Goal: Task Accomplishment & Management: Manage account settings

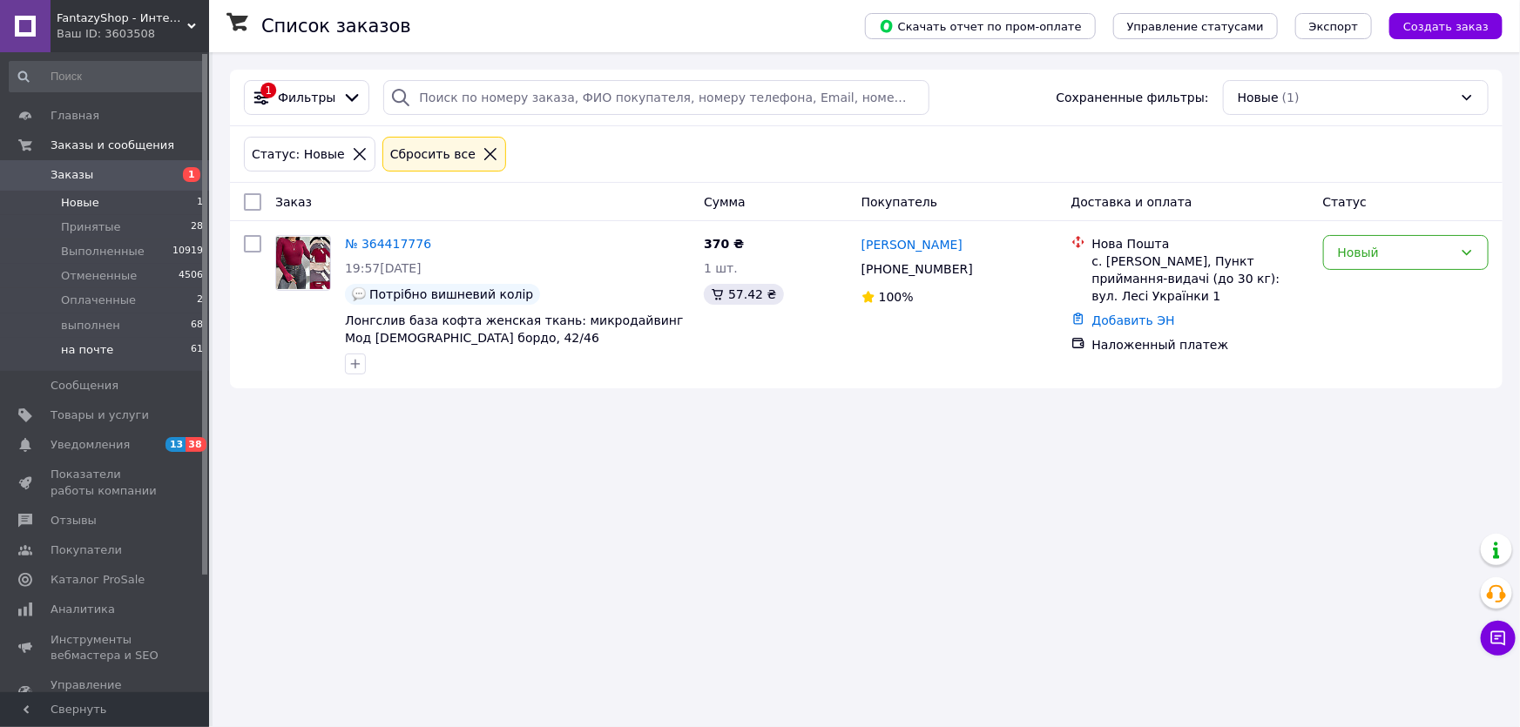
click at [94, 349] on span "на почте" at bounding box center [87, 350] width 52 height 16
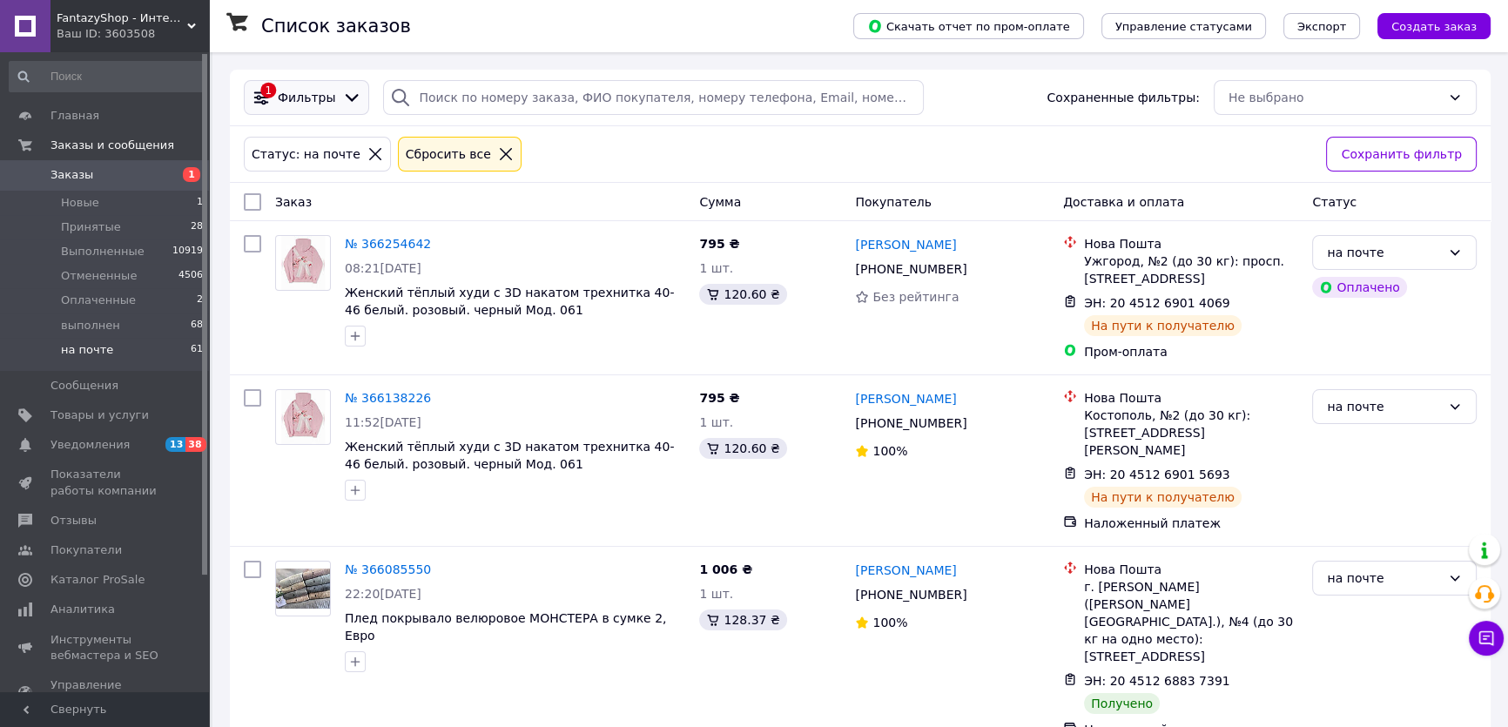
click at [342, 91] on icon at bounding box center [351, 97] width 19 height 19
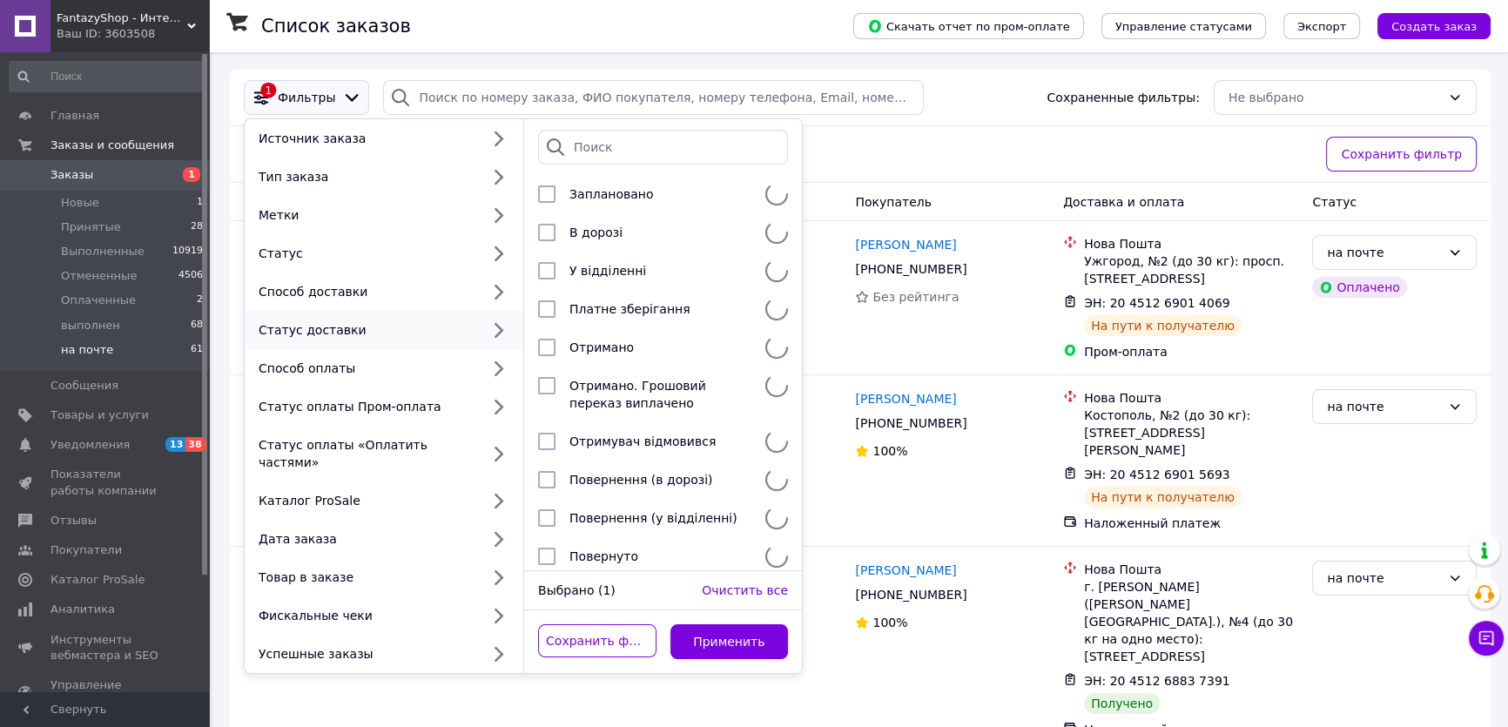
click at [313, 331] on div "Статус доставки" at bounding box center [366, 329] width 228 height 17
click at [577, 356] on div "Отримано" at bounding box center [656, 347] width 187 height 17
checkbox input "true"
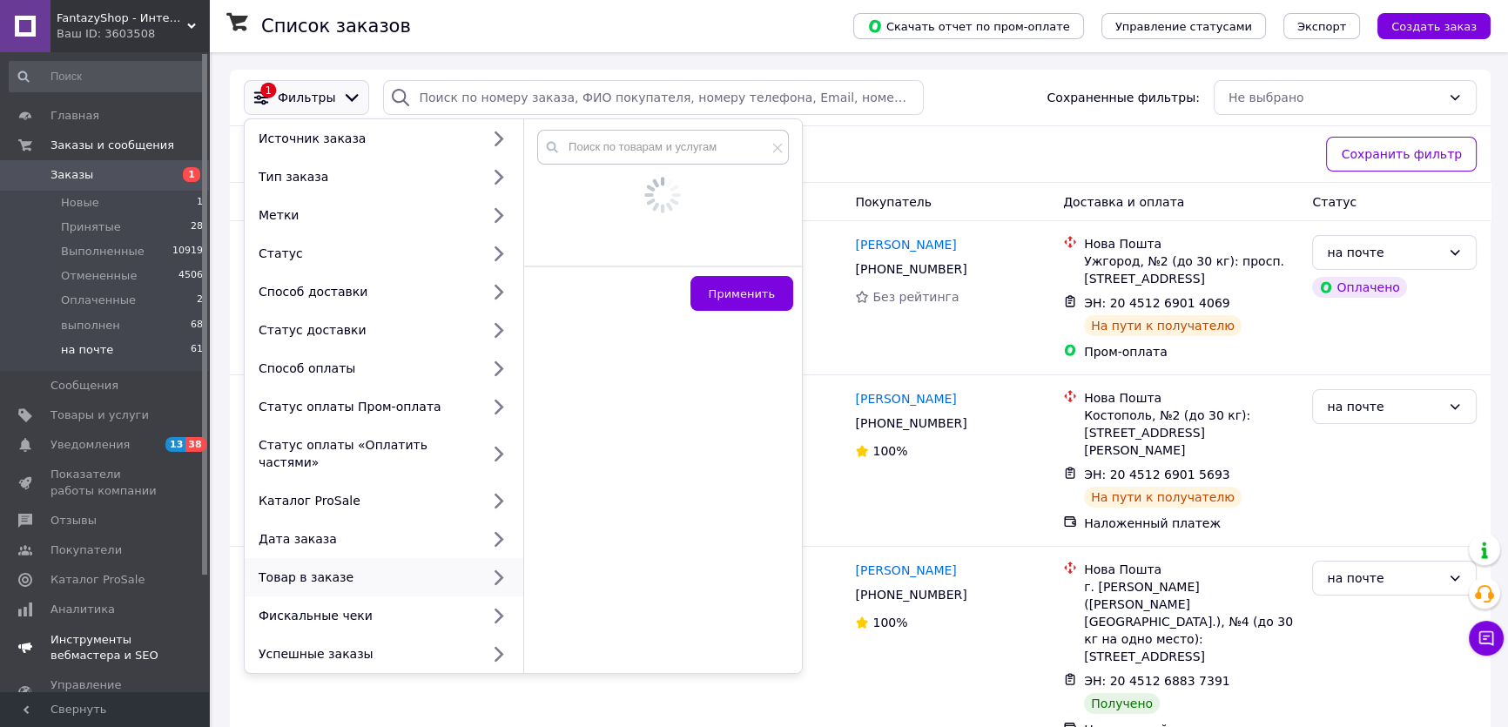
click at [174, 614] on span at bounding box center [185, 610] width 48 height 16
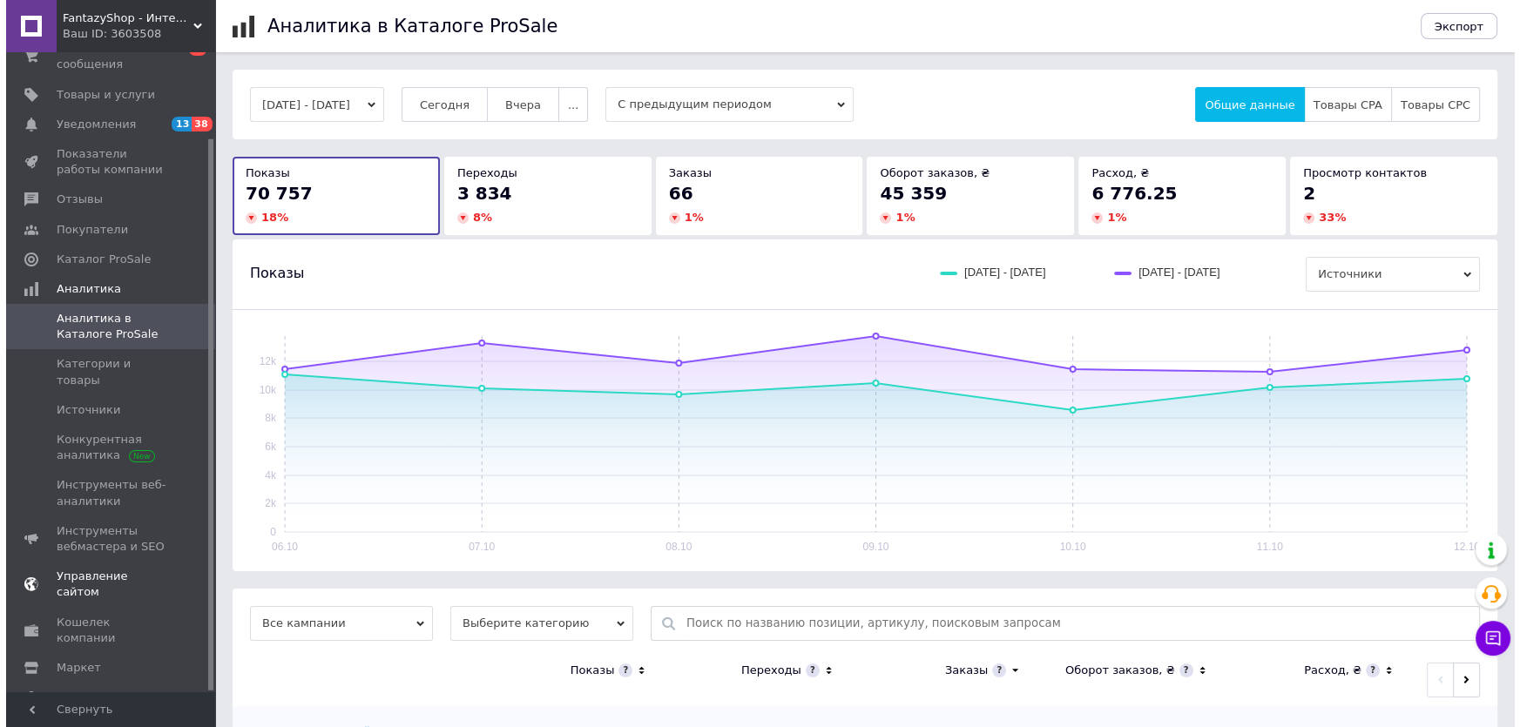
scroll to position [98, 0]
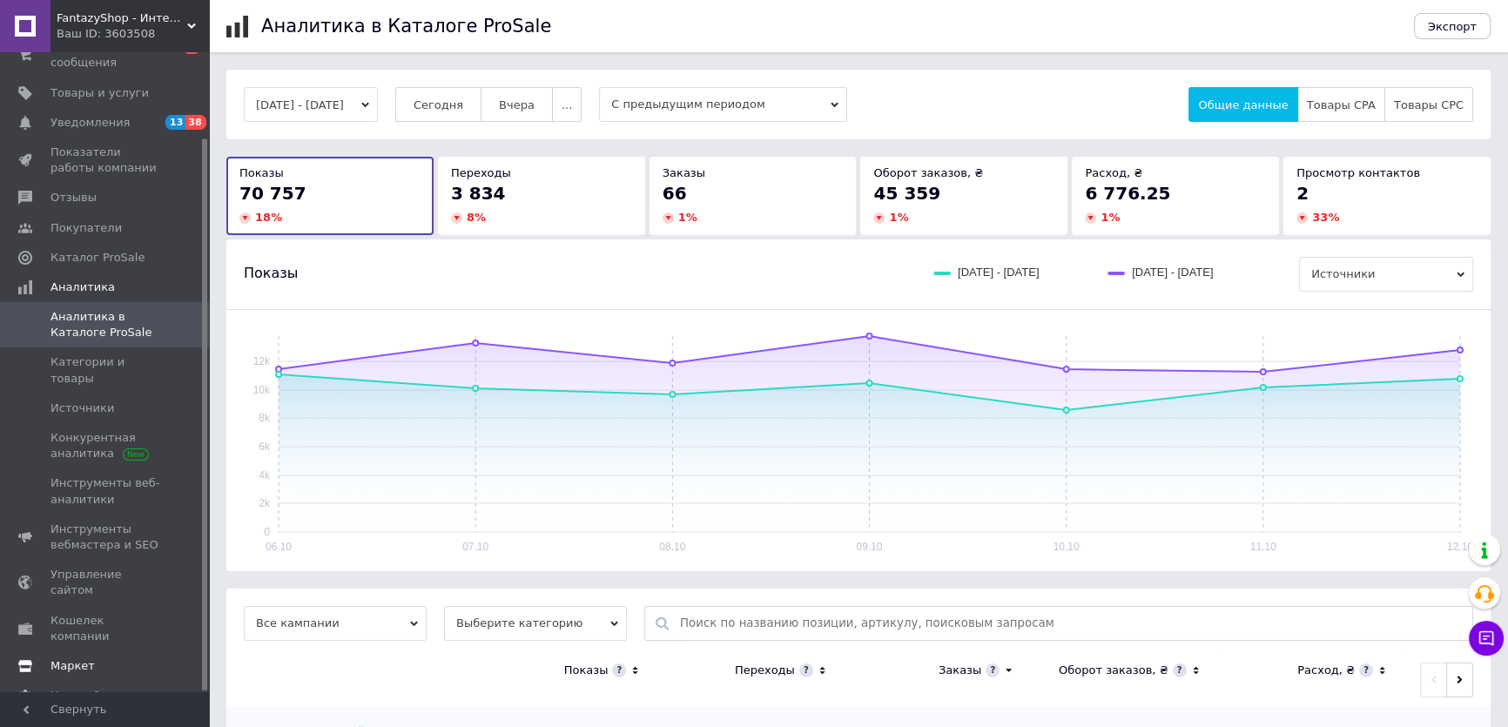
click at [68, 658] on span "Маркет" at bounding box center [73, 666] width 44 height 16
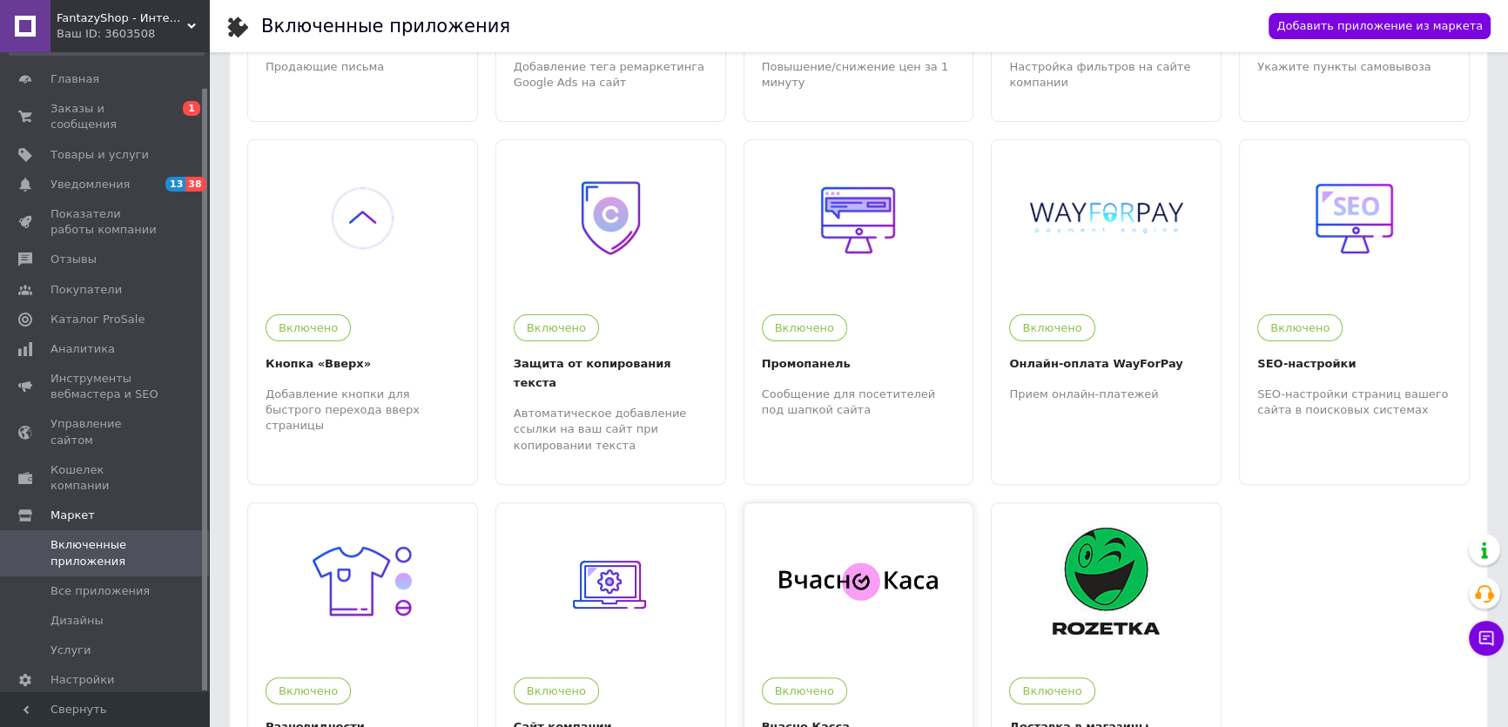
scroll to position [735, 0]
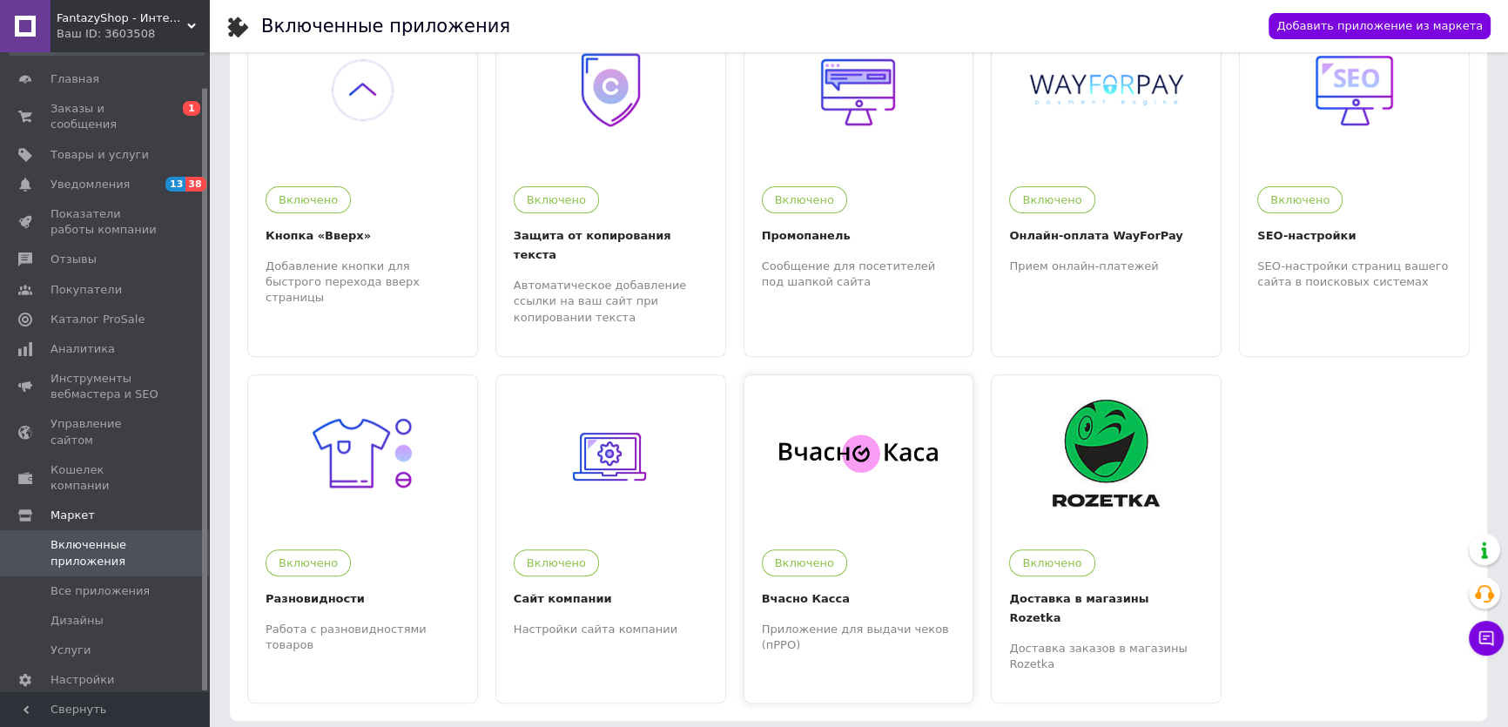
click at [800, 434] on img at bounding box center [858, 454] width 159 height 40
click at [110, 108] on span "Заказы и сообщения" at bounding box center [106, 116] width 111 height 31
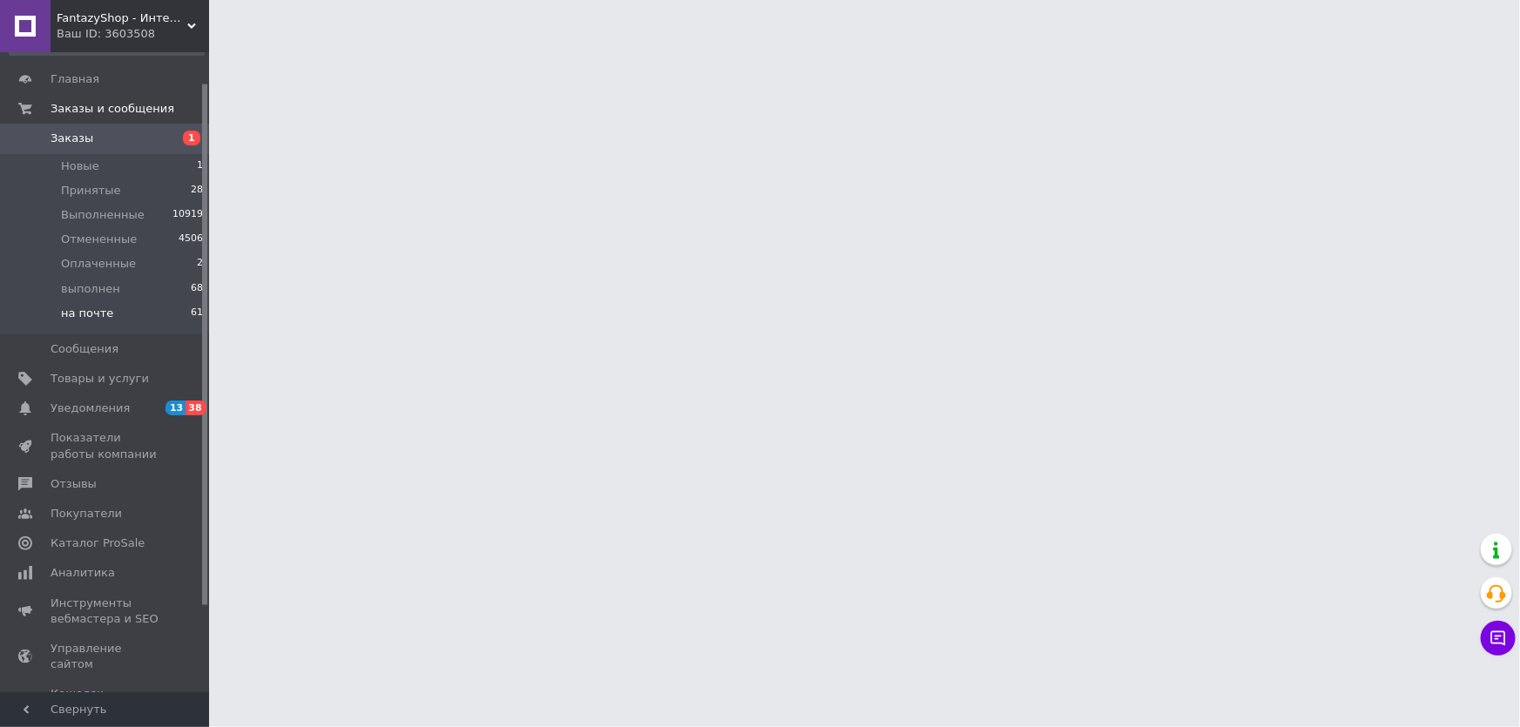
click at [98, 313] on span "на почте" at bounding box center [87, 314] width 52 height 16
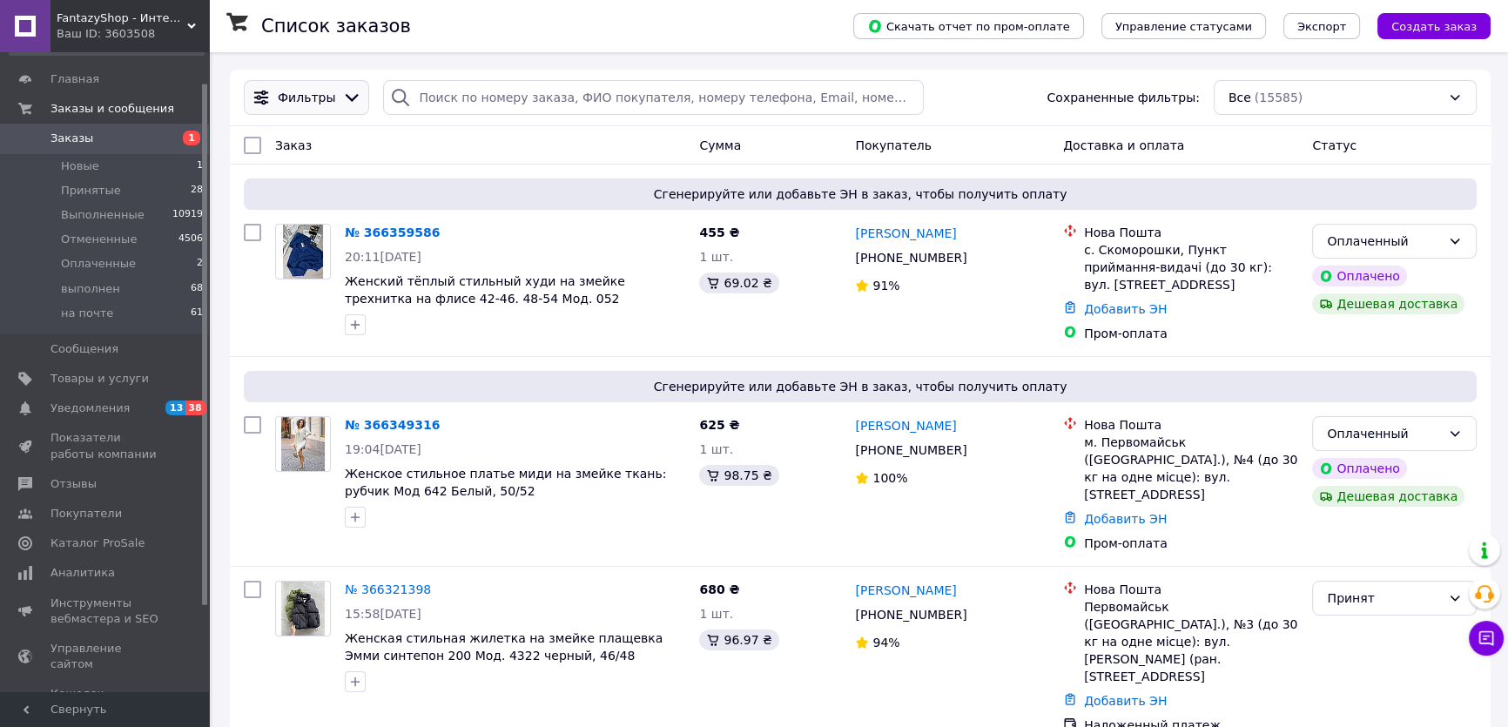
click at [342, 99] on icon at bounding box center [351, 97] width 19 height 19
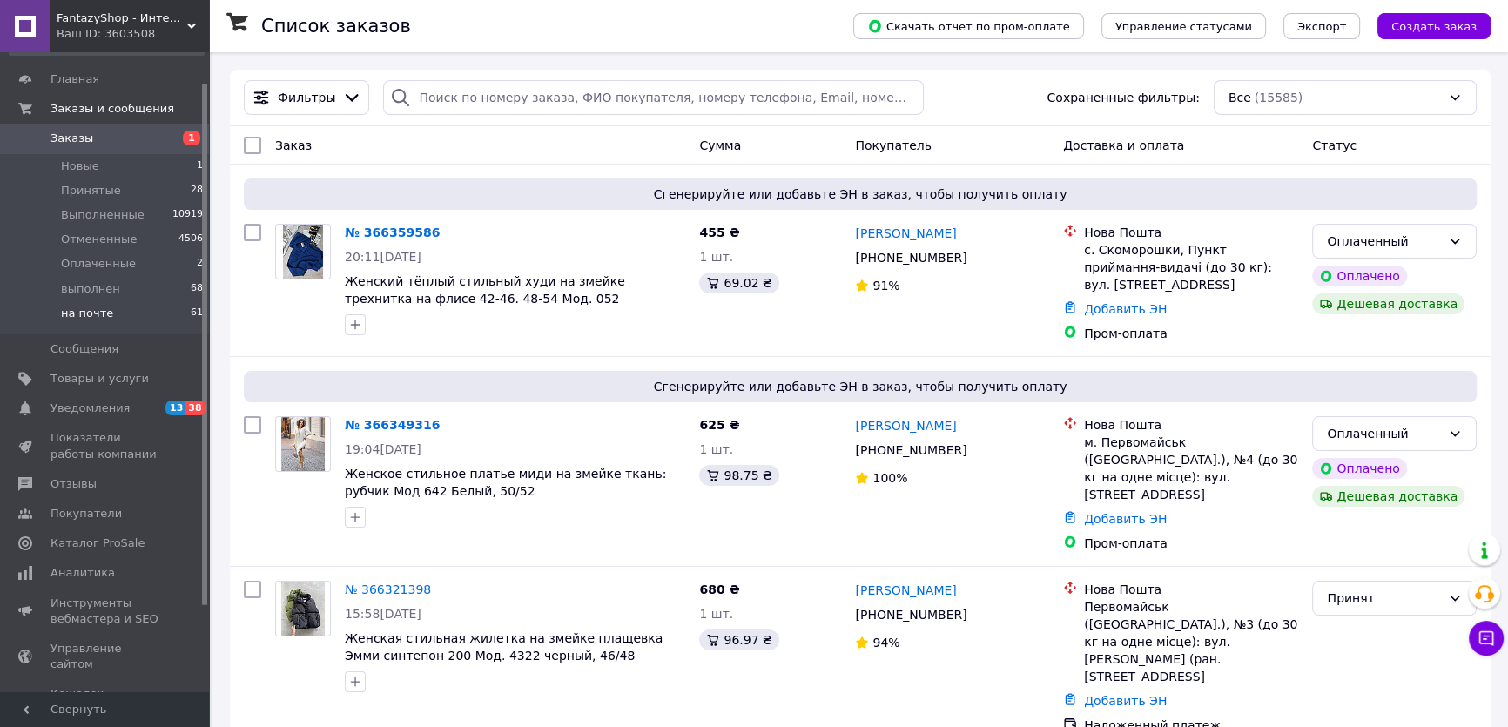
click at [100, 313] on span "на почте" at bounding box center [87, 314] width 52 height 16
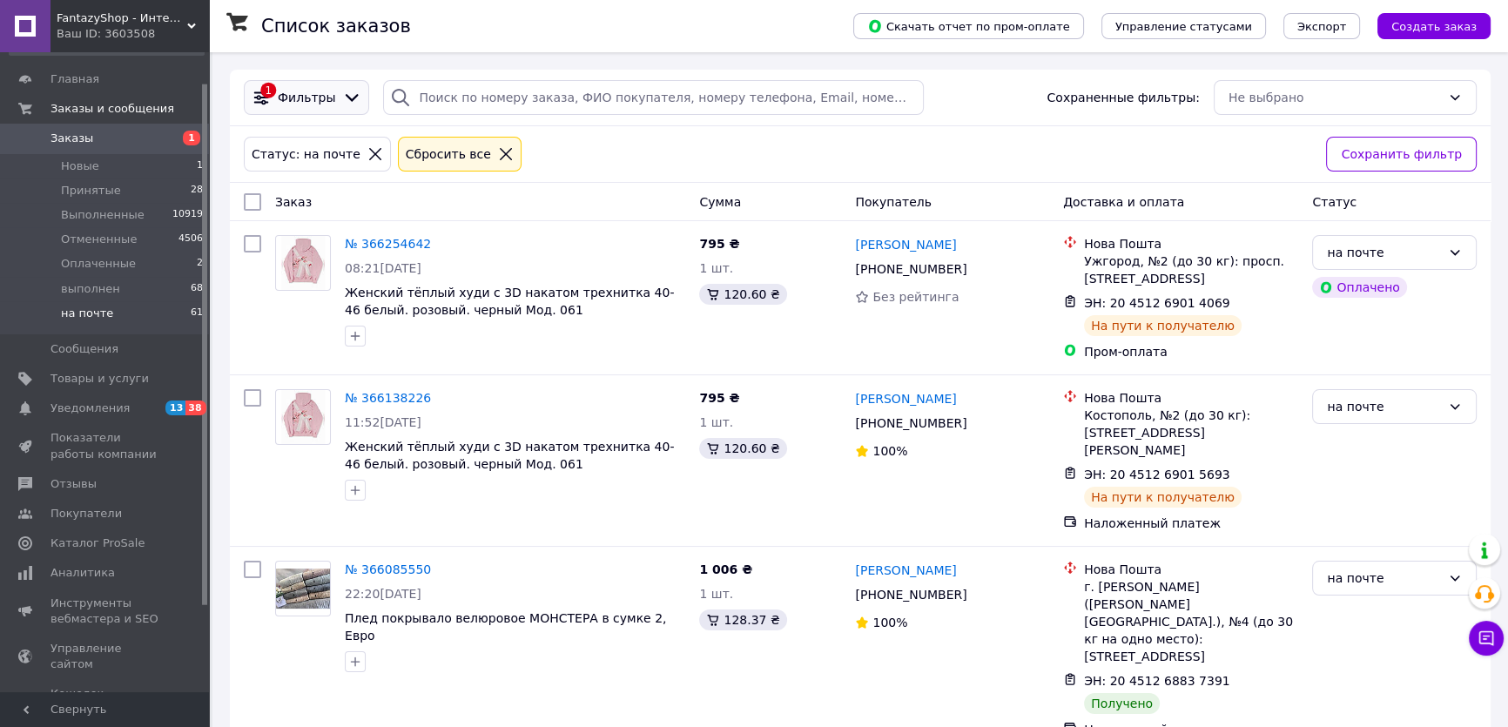
click at [346, 98] on icon at bounding box center [352, 98] width 13 height 8
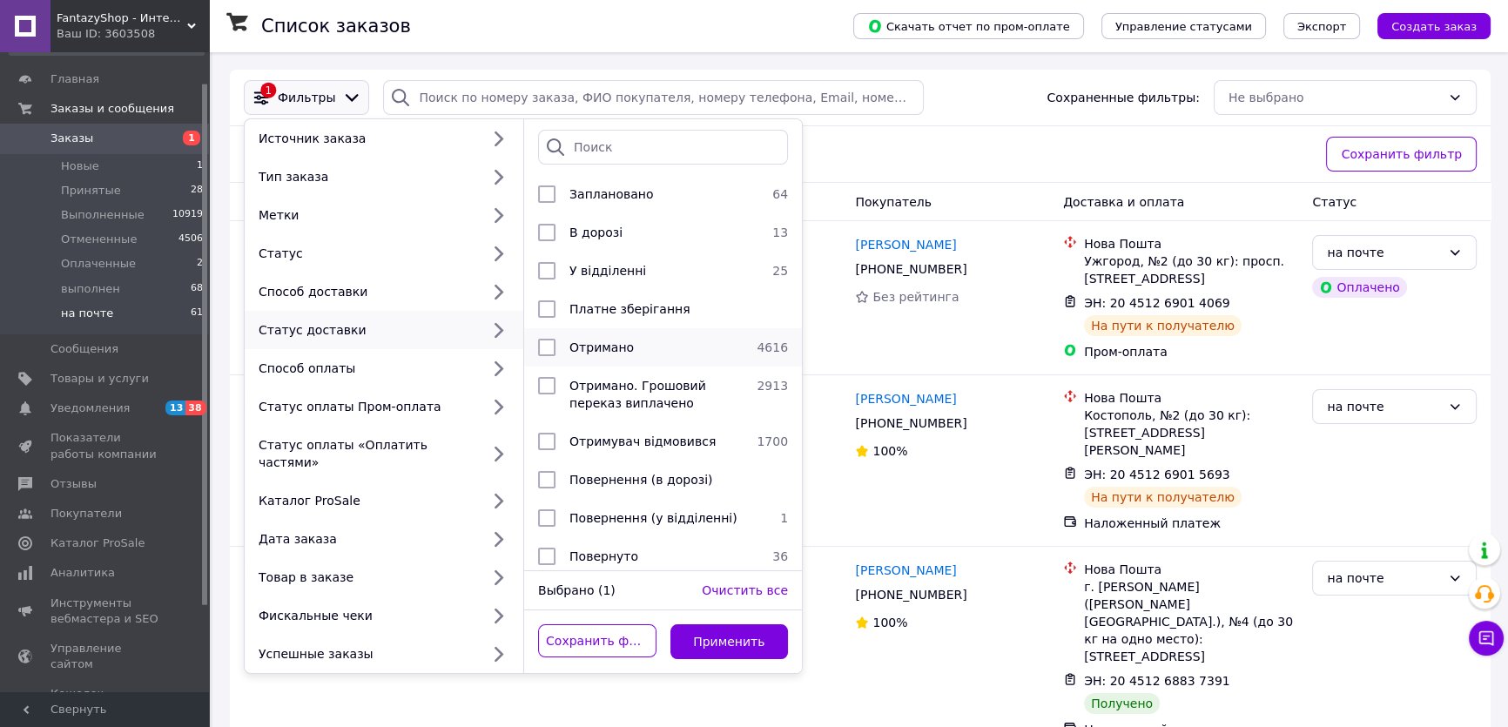
click at [602, 345] on span "Отримано" at bounding box center [602, 347] width 64 height 14
checkbox input "true"
click at [750, 624] on button "Применить" at bounding box center [730, 641] width 118 height 35
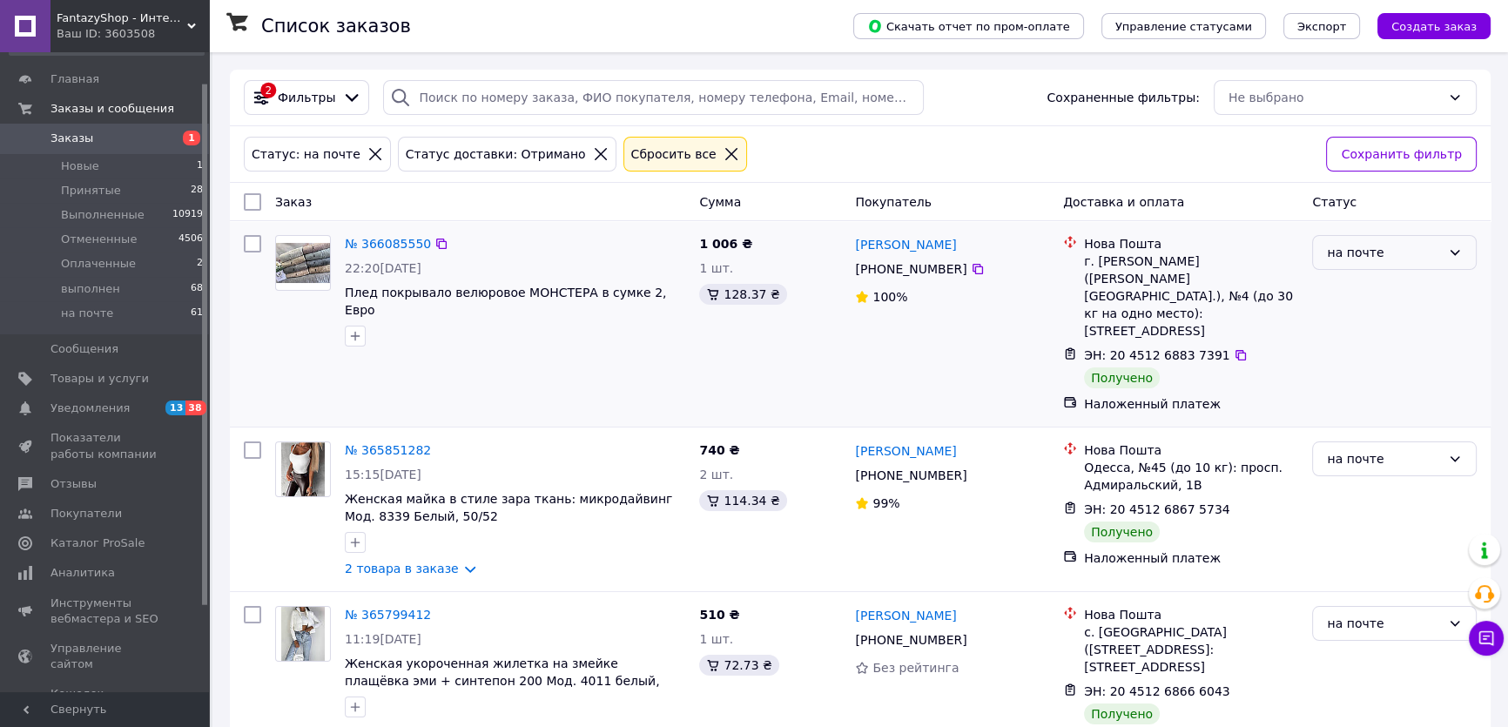
click at [1461, 251] on icon at bounding box center [1455, 253] width 14 height 14
click at [1383, 318] on li "Выполнен" at bounding box center [1394, 321] width 163 height 31
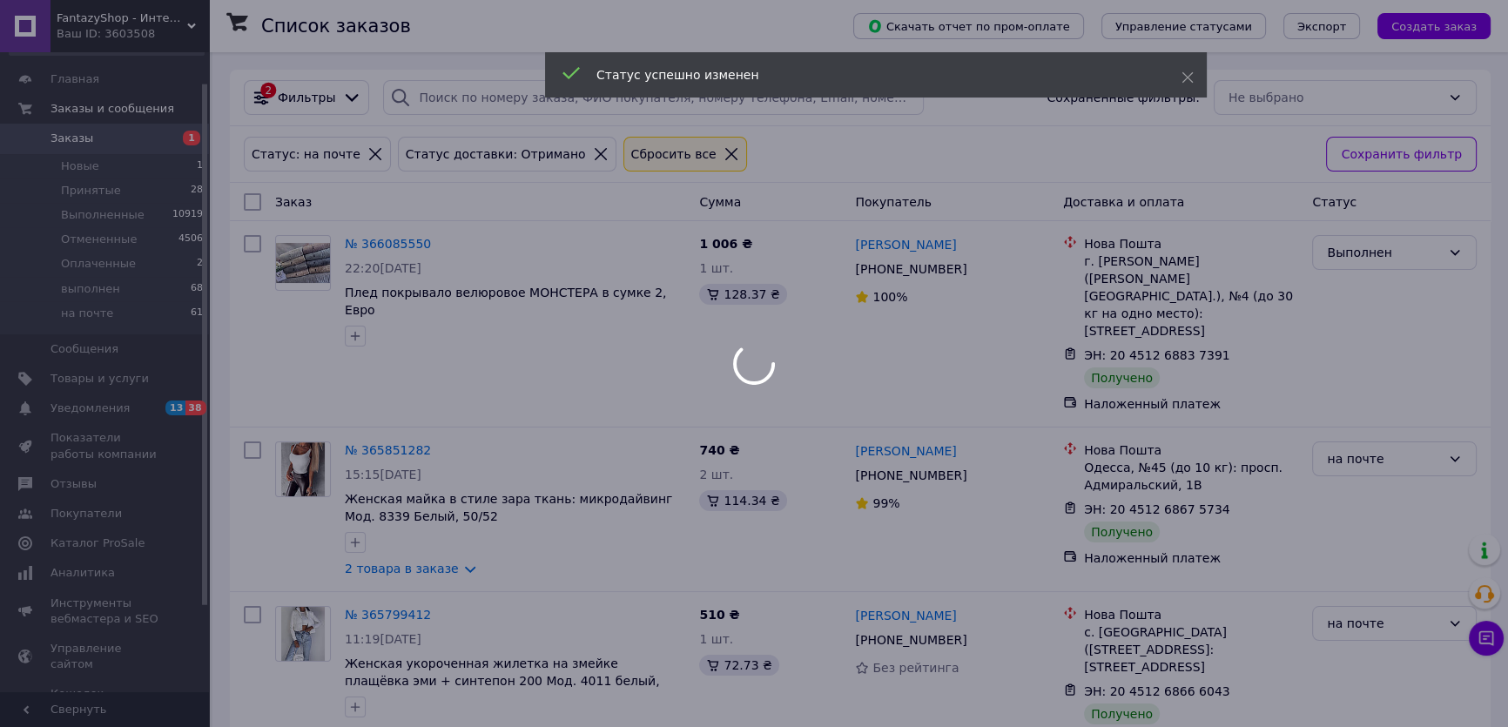
click at [1460, 417] on div at bounding box center [754, 363] width 1508 height 727
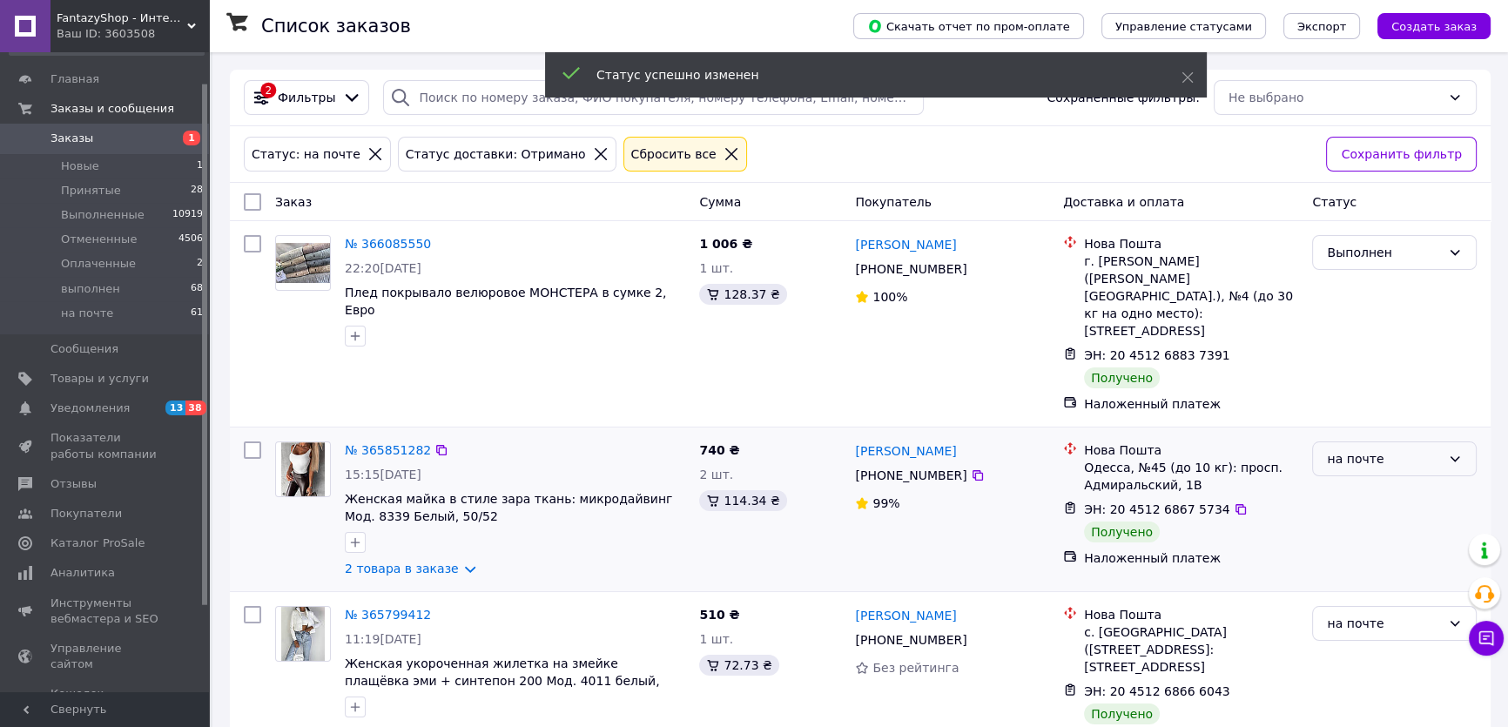
click at [1463, 442] on div "на почте" at bounding box center [1394, 459] width 165 height 35
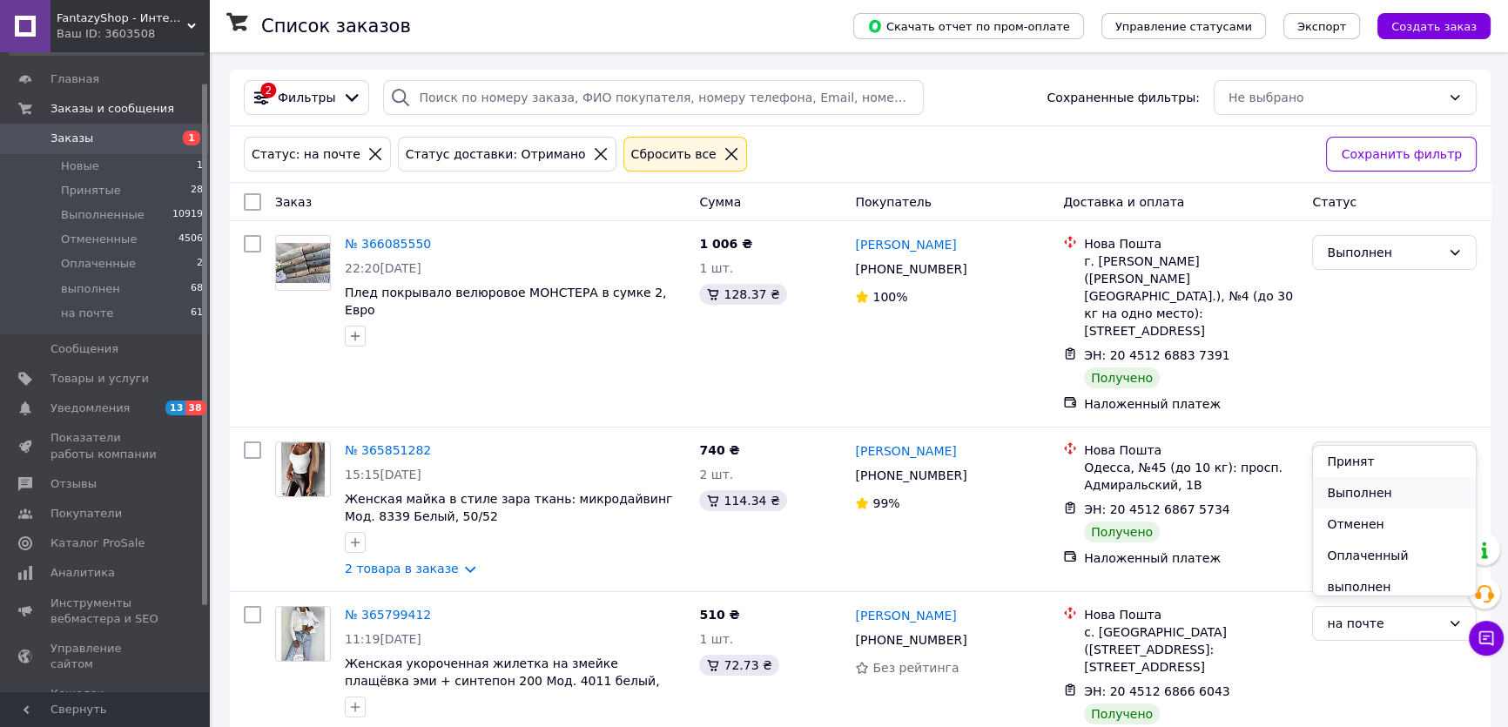
click at [1373, 489] on li "Выполнен" at bounding box center [1394, 492] width 163 height 31
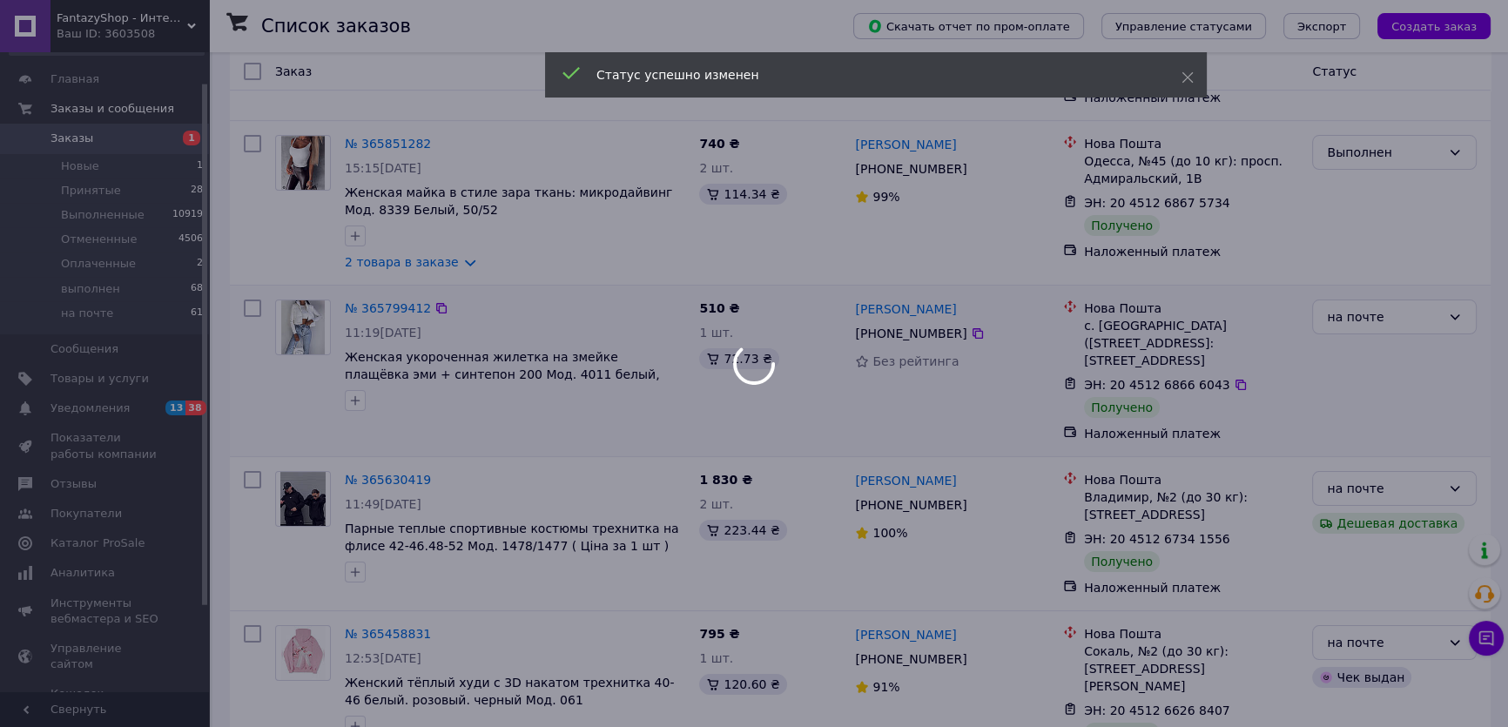
scroll to position [316, 0]
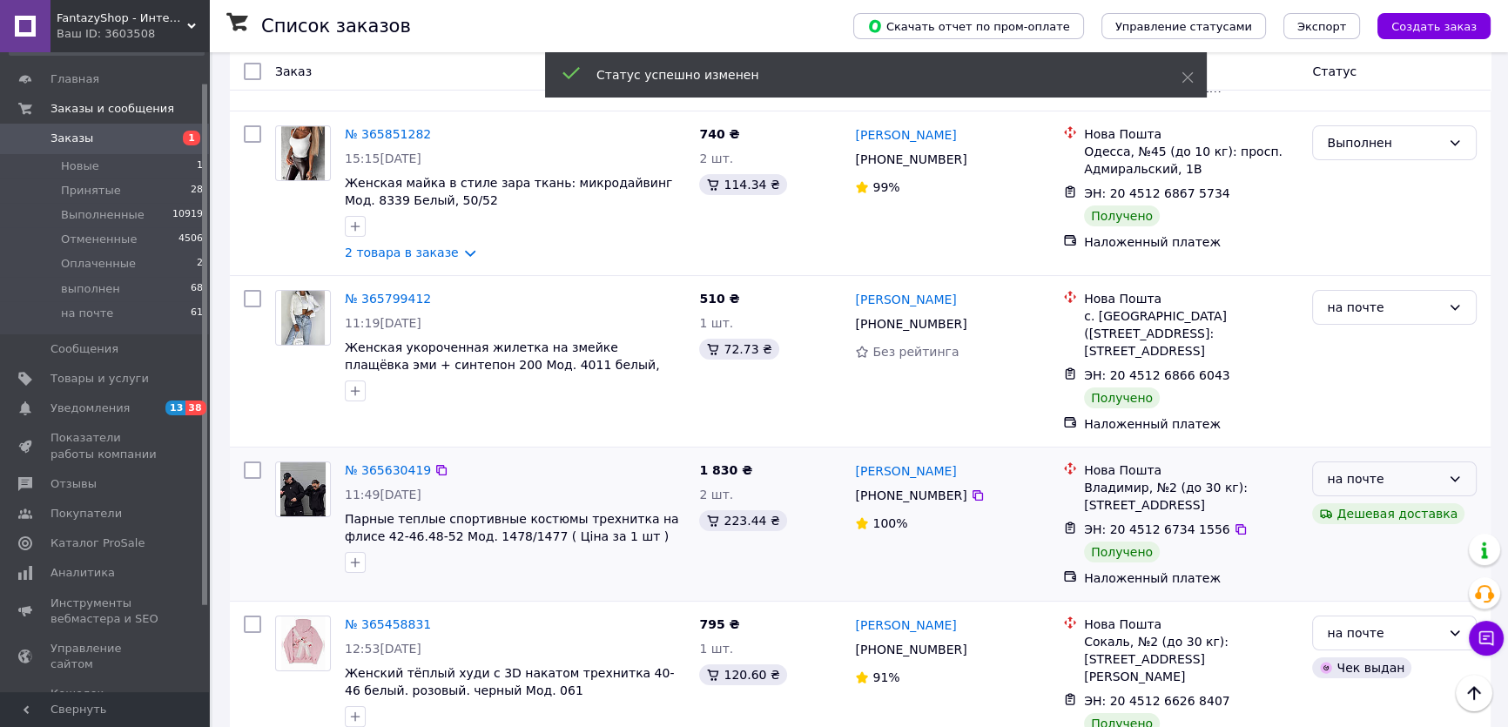
click at [1456, 472] on icon at bounding box center [1455, 479] width 14 height 14
click at [1363, 527] on li "Выполнен" at bounding box center [1394, 530] width 163 height 31
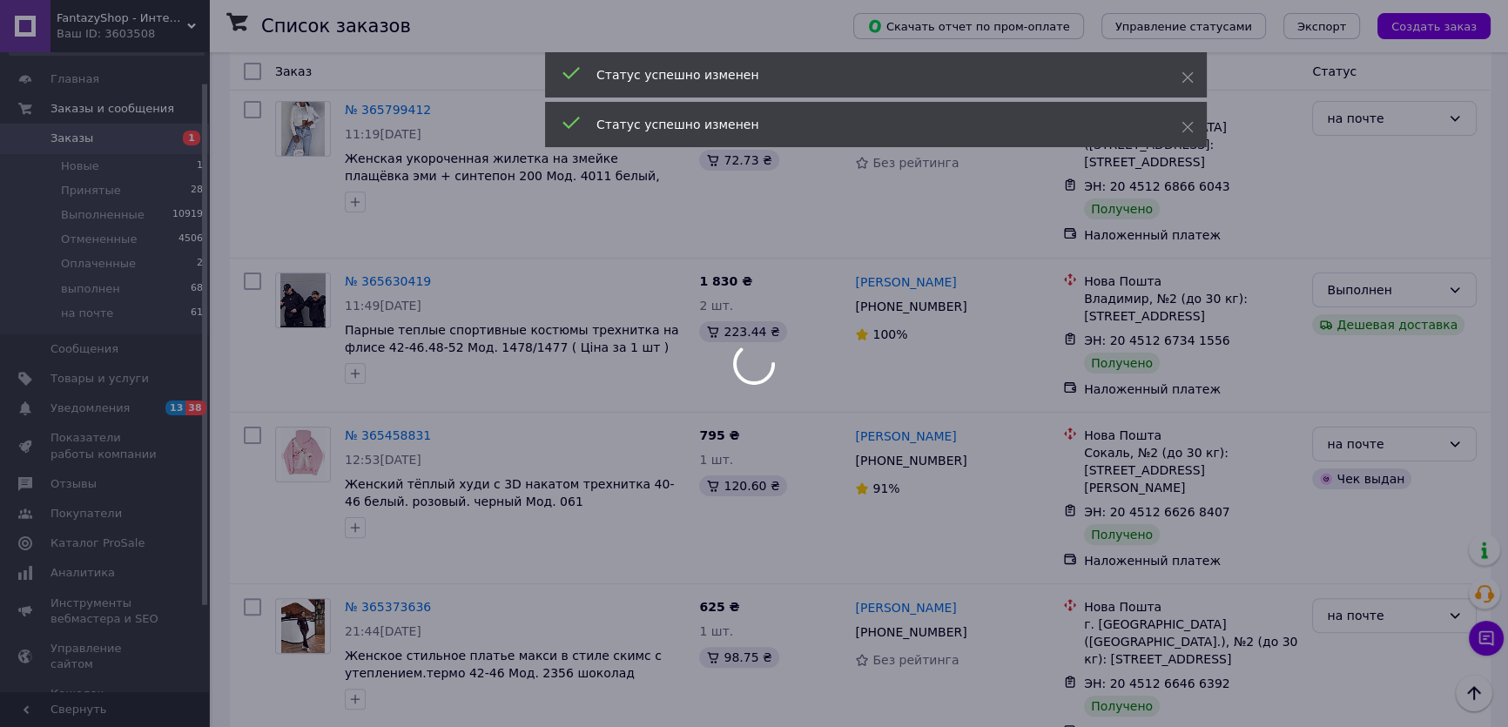
scroll to position [554, 0]
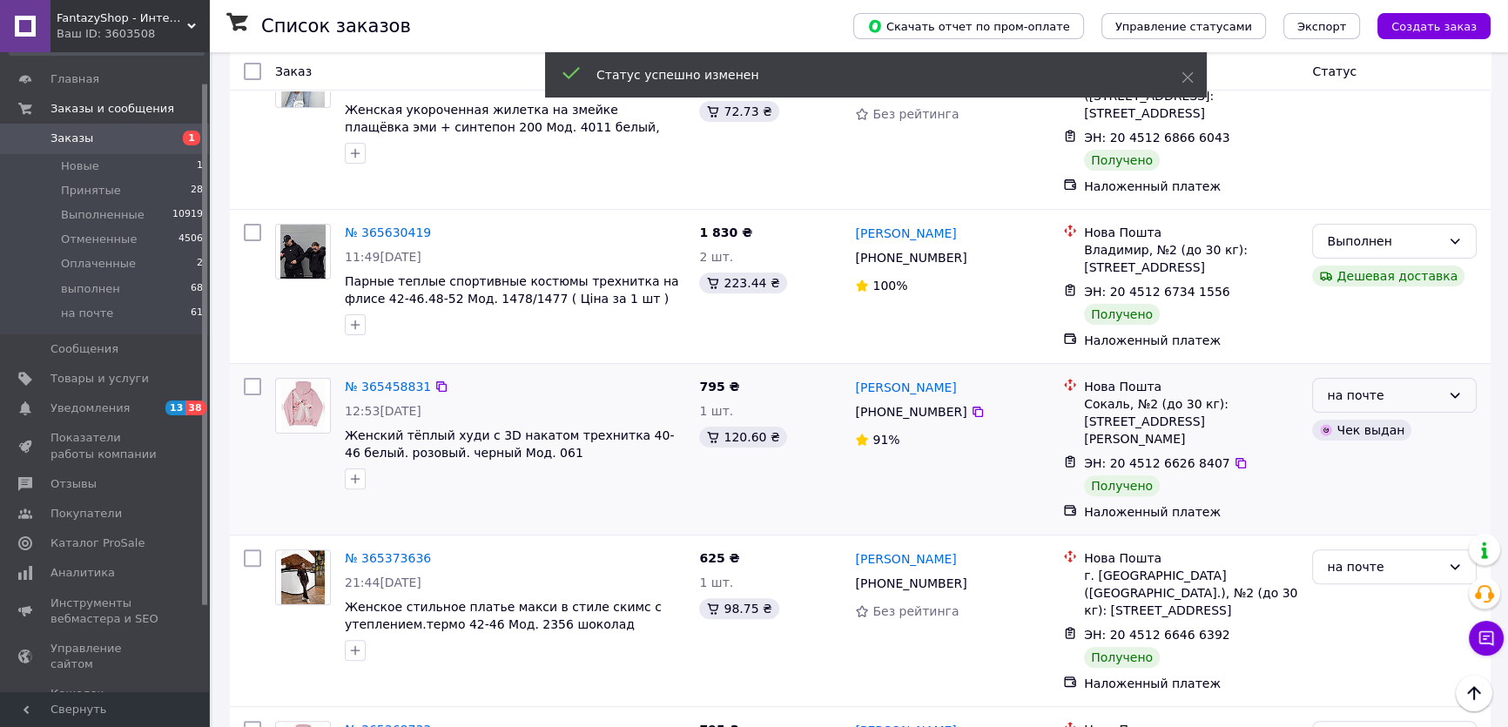
click at [1465, 379] on div "на почте" at bounding box center [1394, 395] width 165 height 35
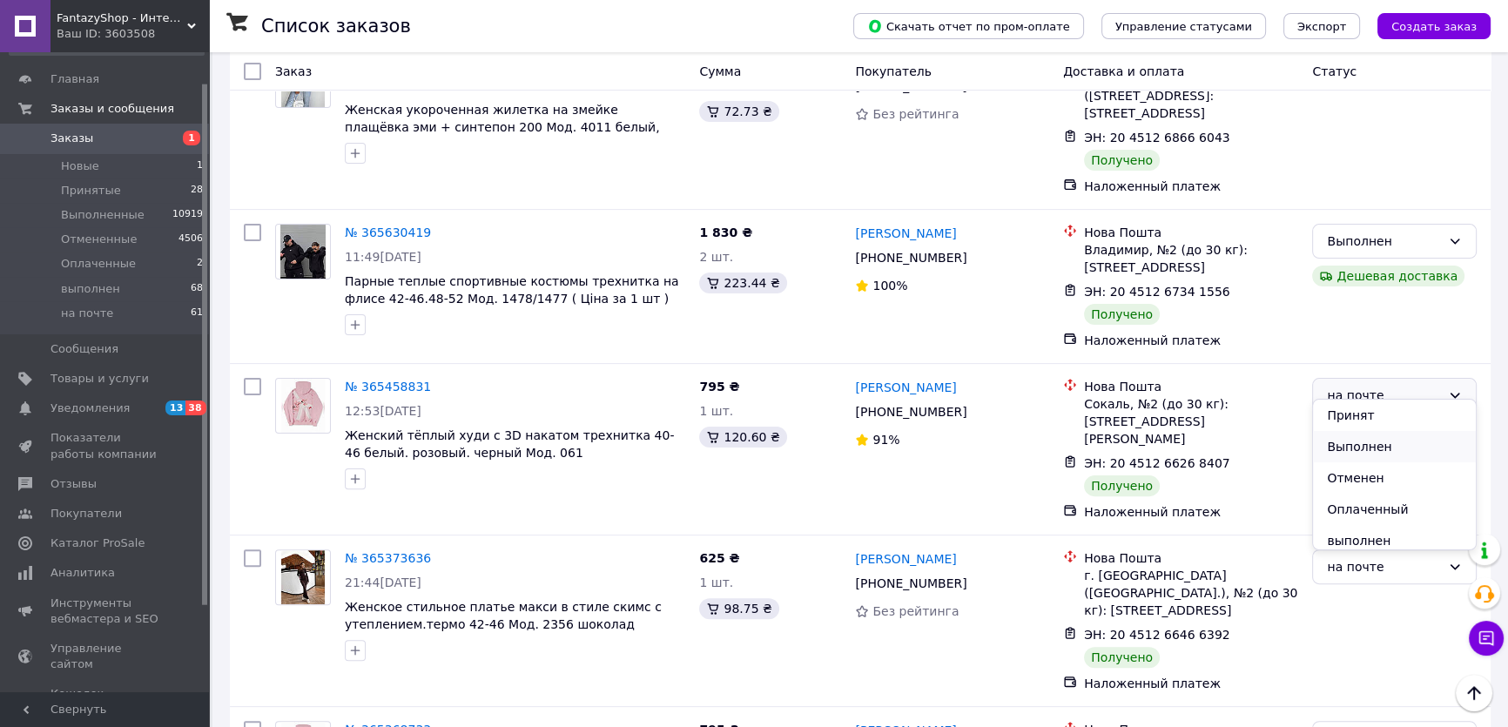
click at [1370, 452] on li "Выполнен" at bounding box center [1394, 446] width 163 height 31
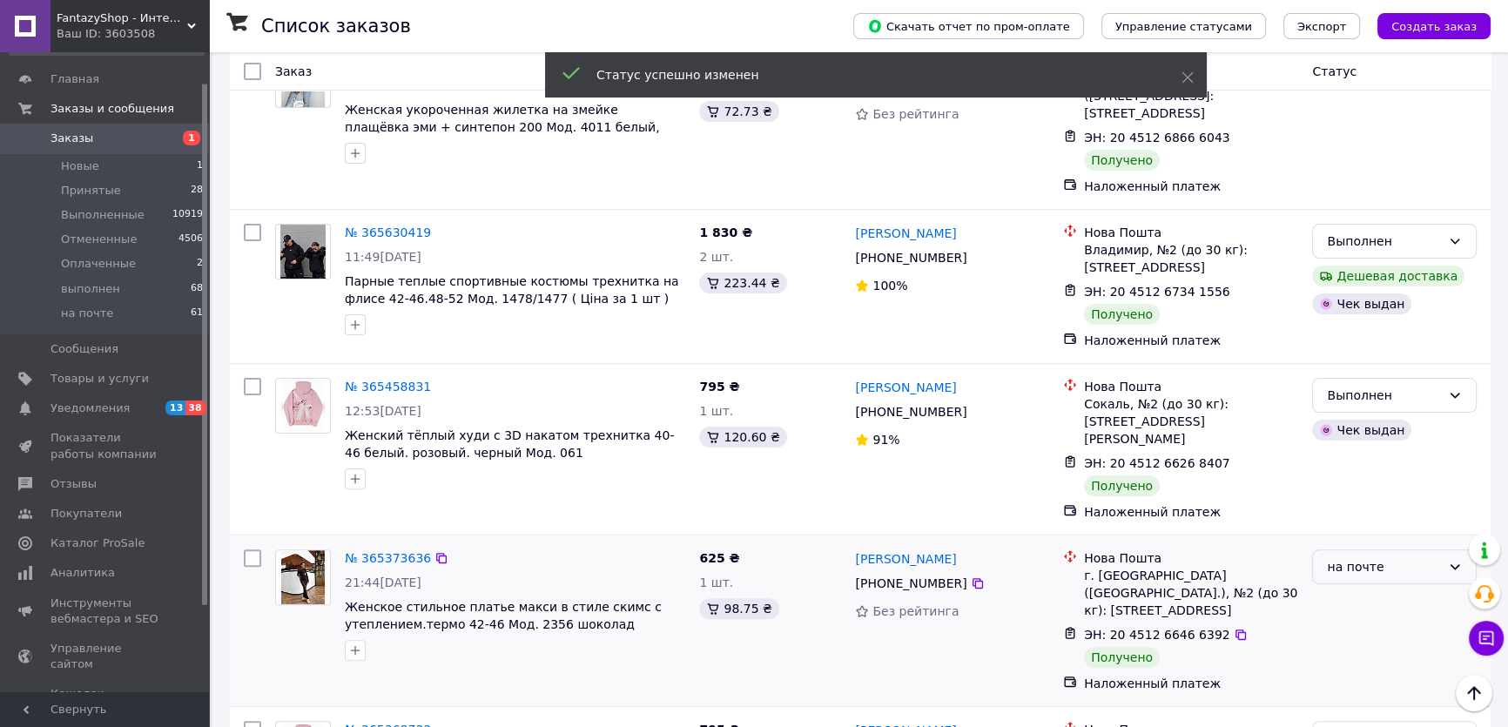
click at [1453, 560] on icon at bounding box center [1455, 567] width 14 height 14
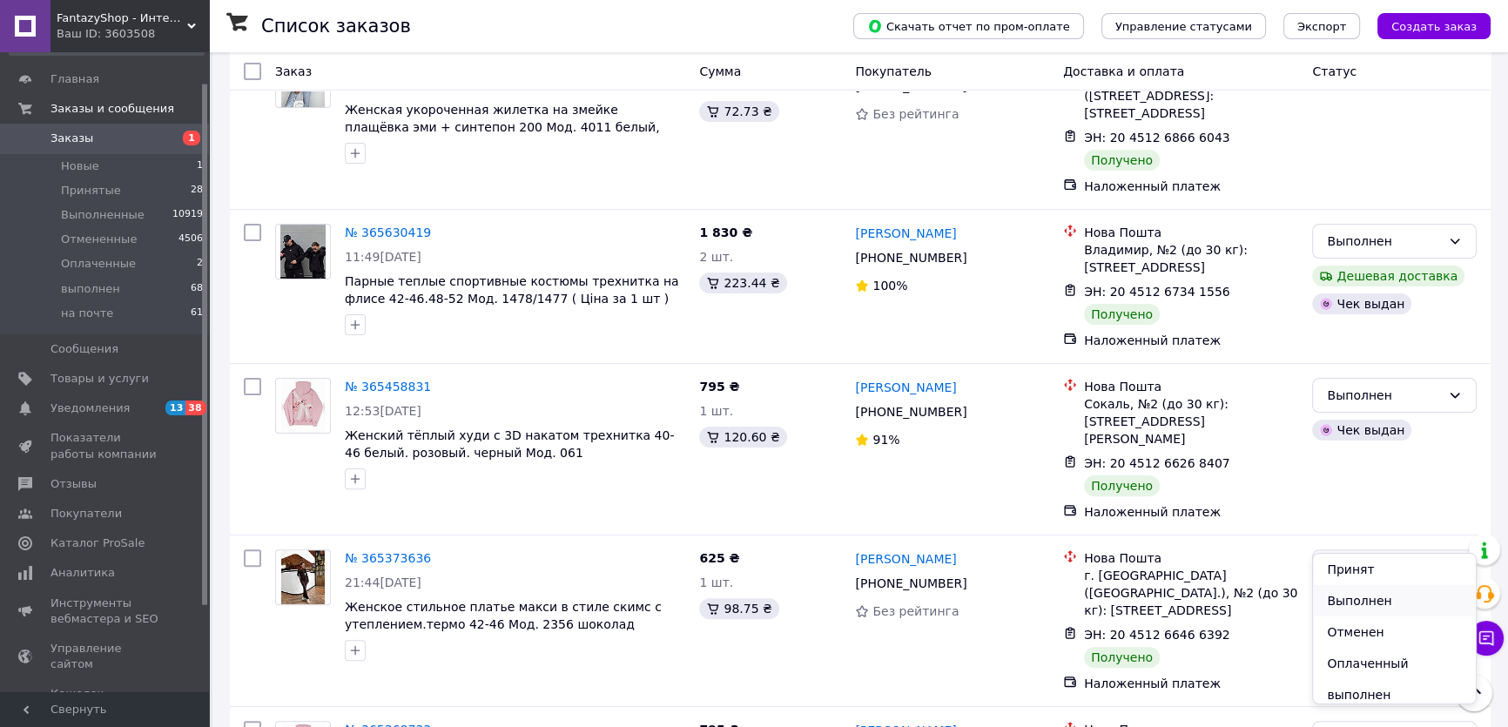
click at [1367, 598] on li "Выполнен" at bounding box center [1394, 600] width 163 height 31
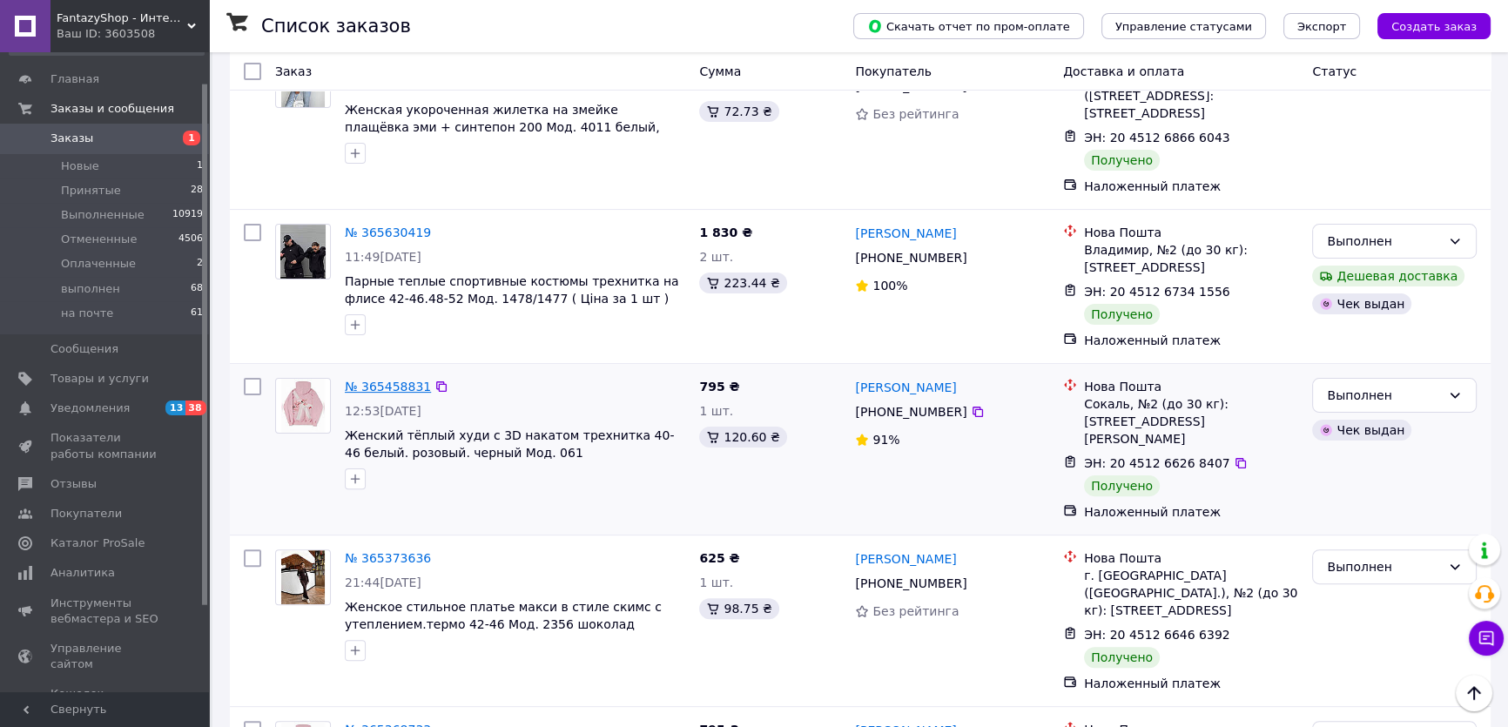
click at [393, 380] on link "№ 365458831" at bounding box center [388, 387] width 86 height 14
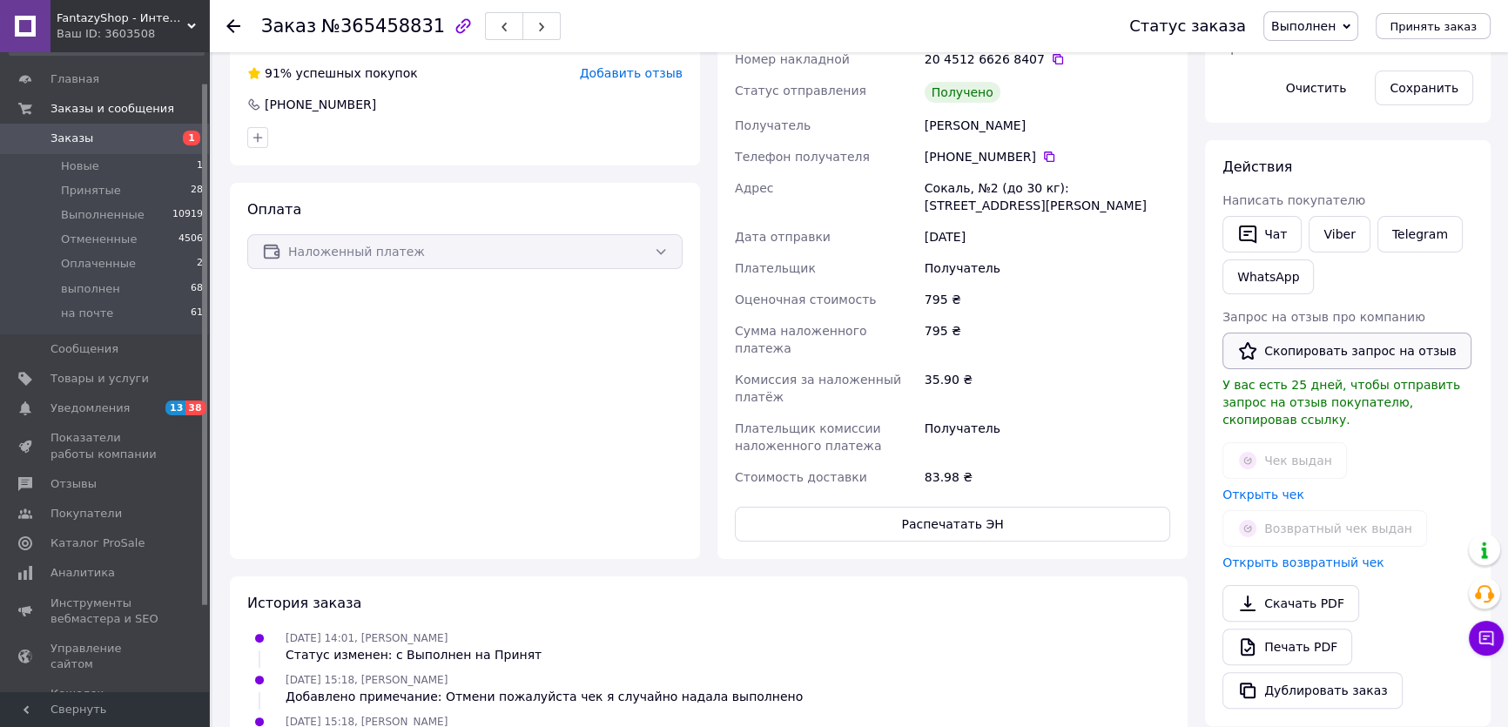
scroll to position [475, 0]
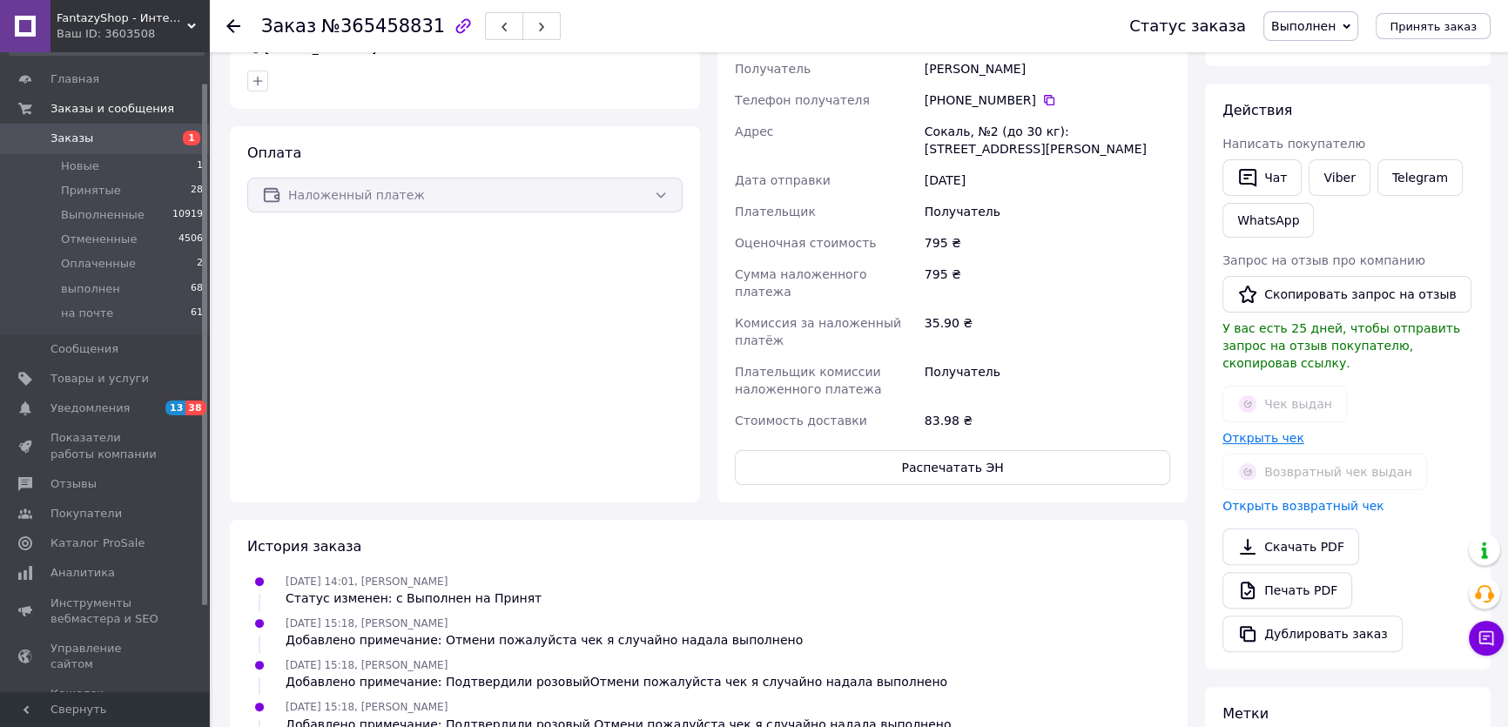
click at [1258, 431] on link "Открыть чек" at bounding box center [1264, 438] width 82 height 14
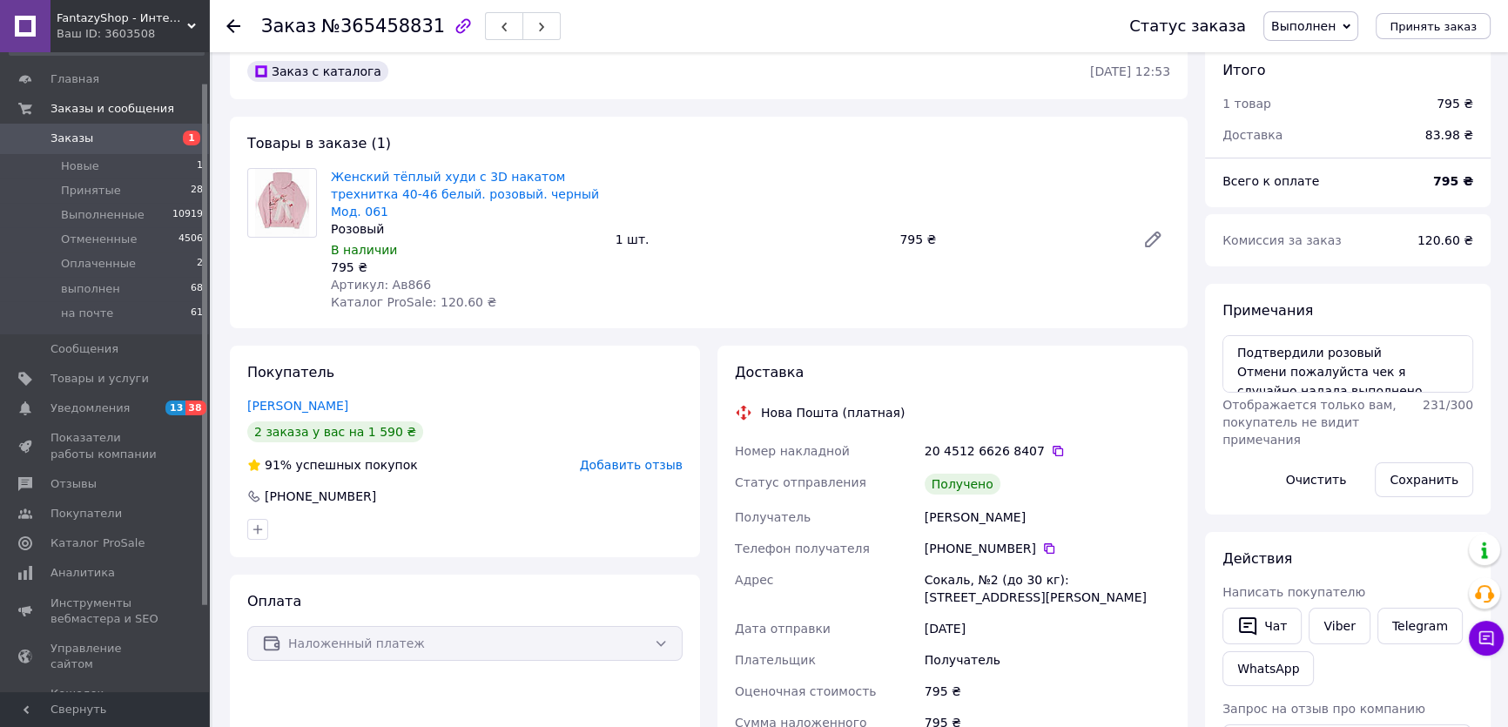
scroll to position [0, 0]
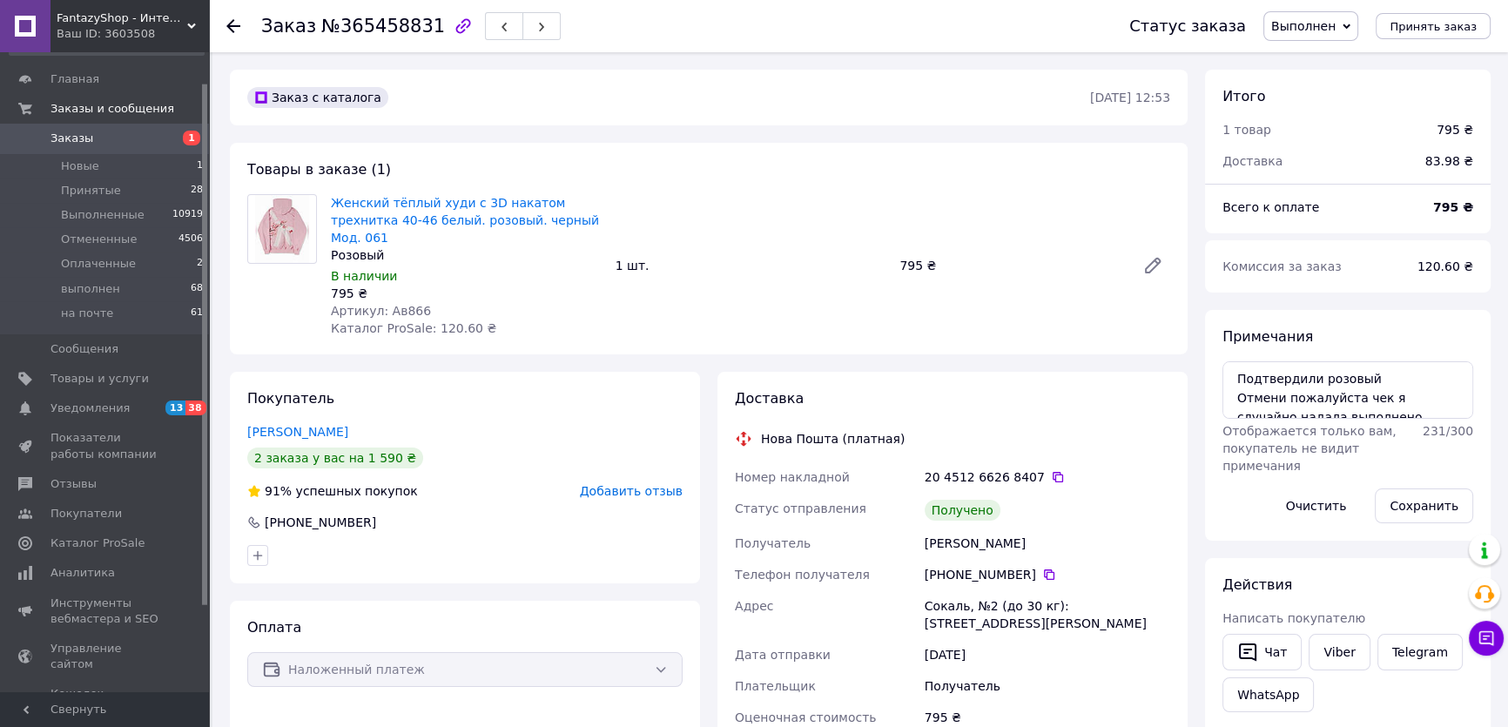
click at [229, 17] on div at bounding box center [233, 25] width 14 height 17
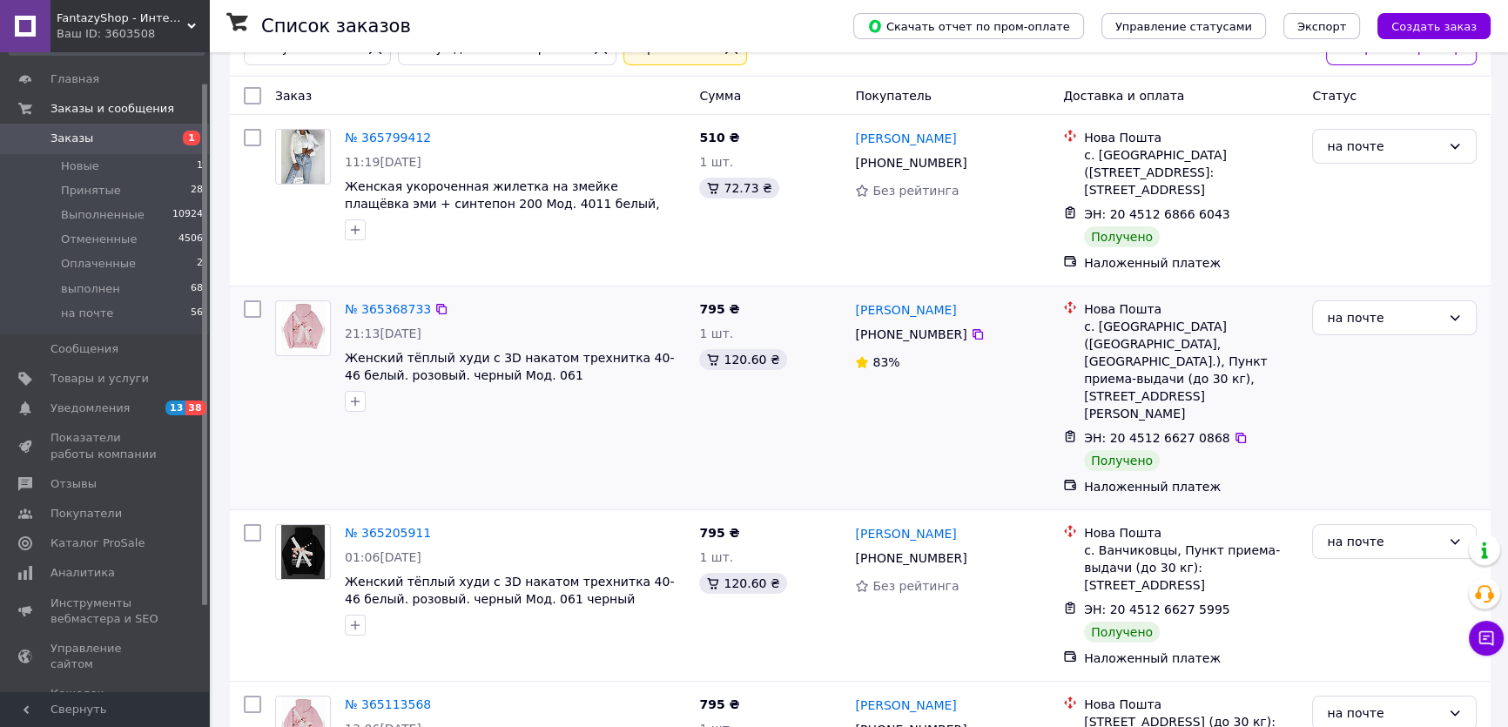
scroll to position [179, 0]
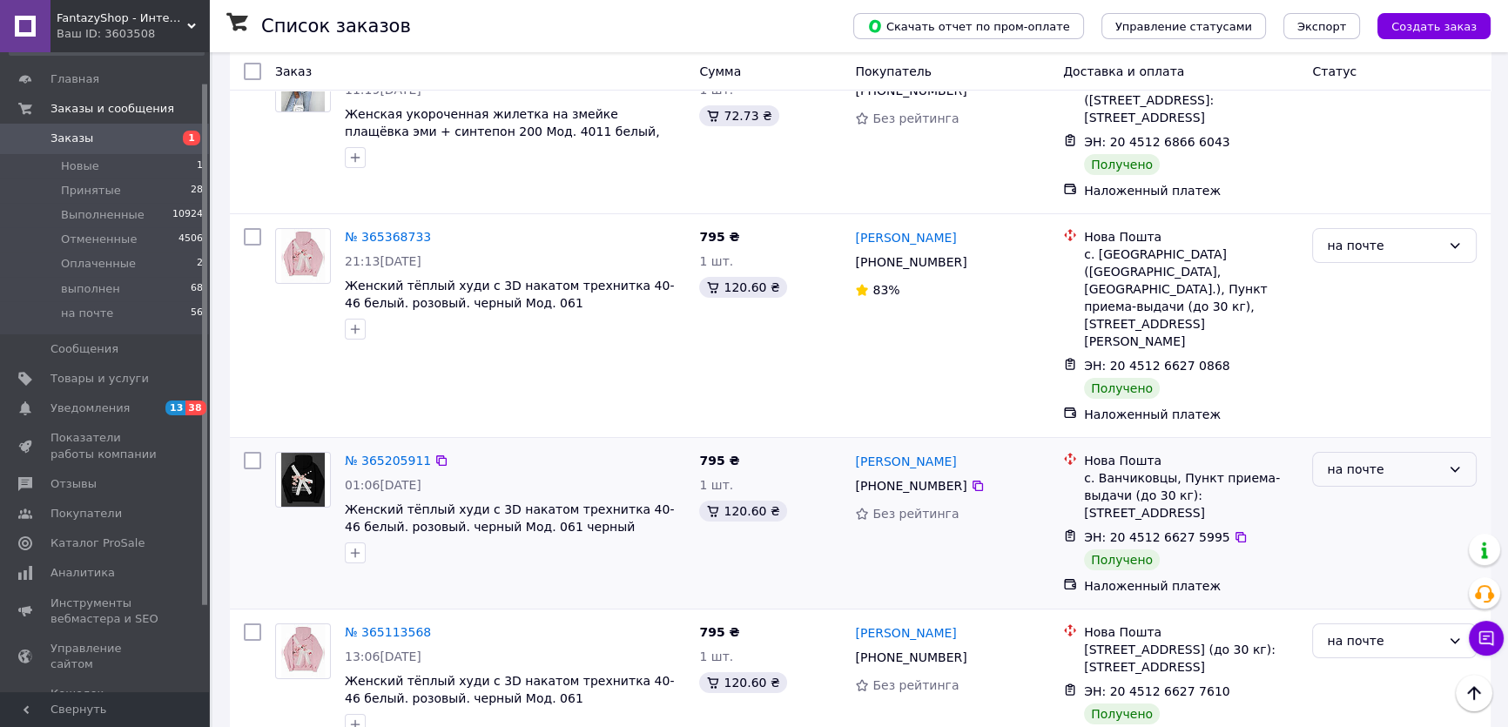
drag, startPoint x: 1454, startPoint y: 428, endPoint x: 1391, endPoint y: 431, distance: 63.6
click at [1454, 462] on icon at bounding box center [1455, 469] width 14 height 14
click at [1350, 507] on li "Выполнен" at bounding box center [1394, 502] width 163 height 31
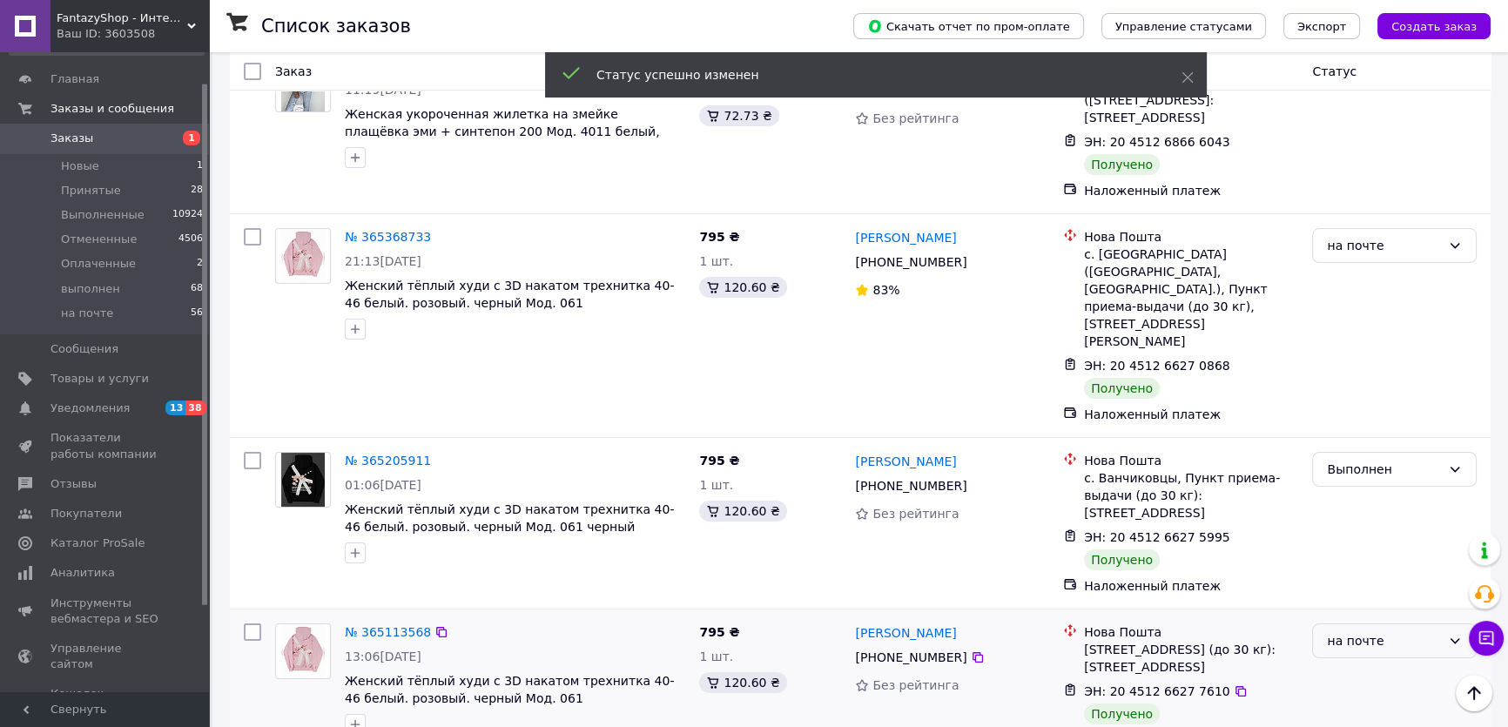
click at [1453, 638] on icon at bounding box center [1456, 640] width 10 height 5
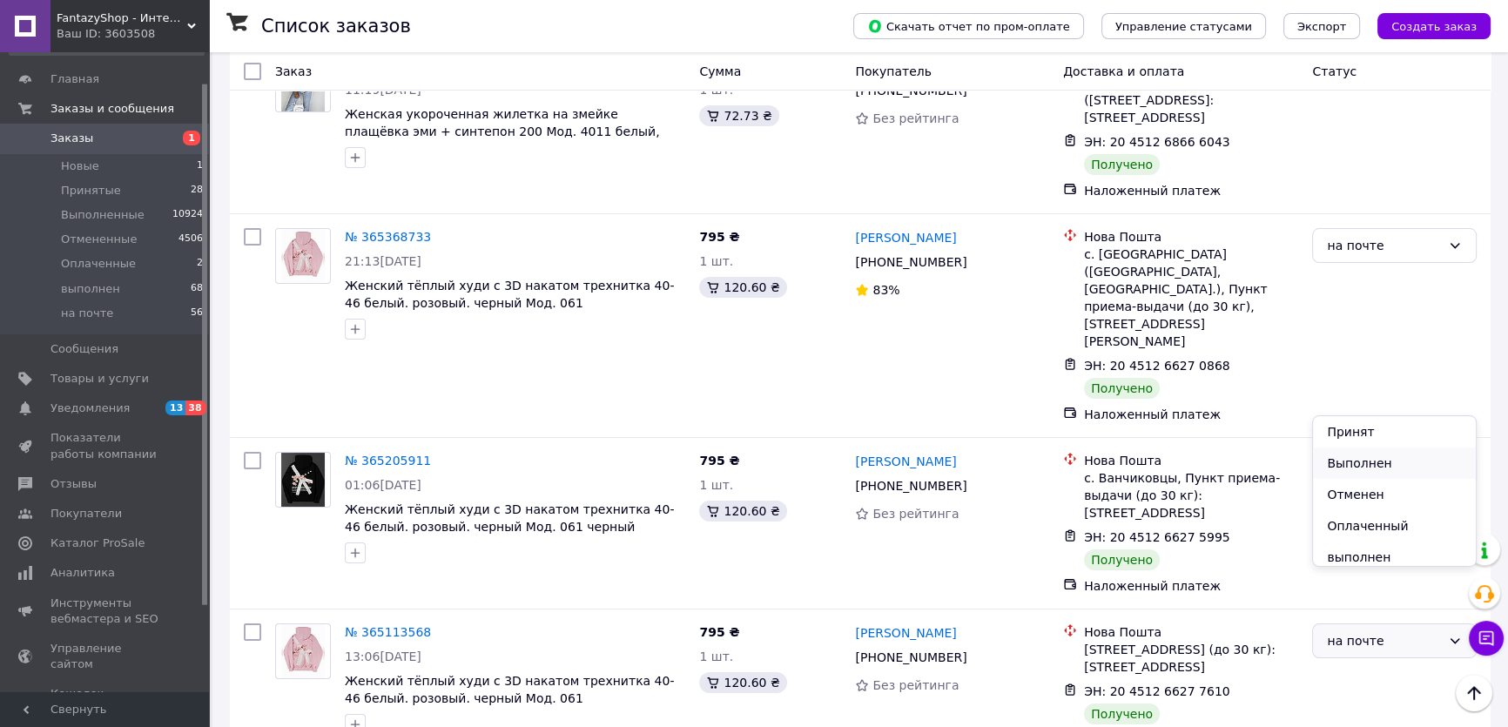
click at [1342, 468] on li "Выполнен" at bounding box center [1394, 463] width 163 height 31
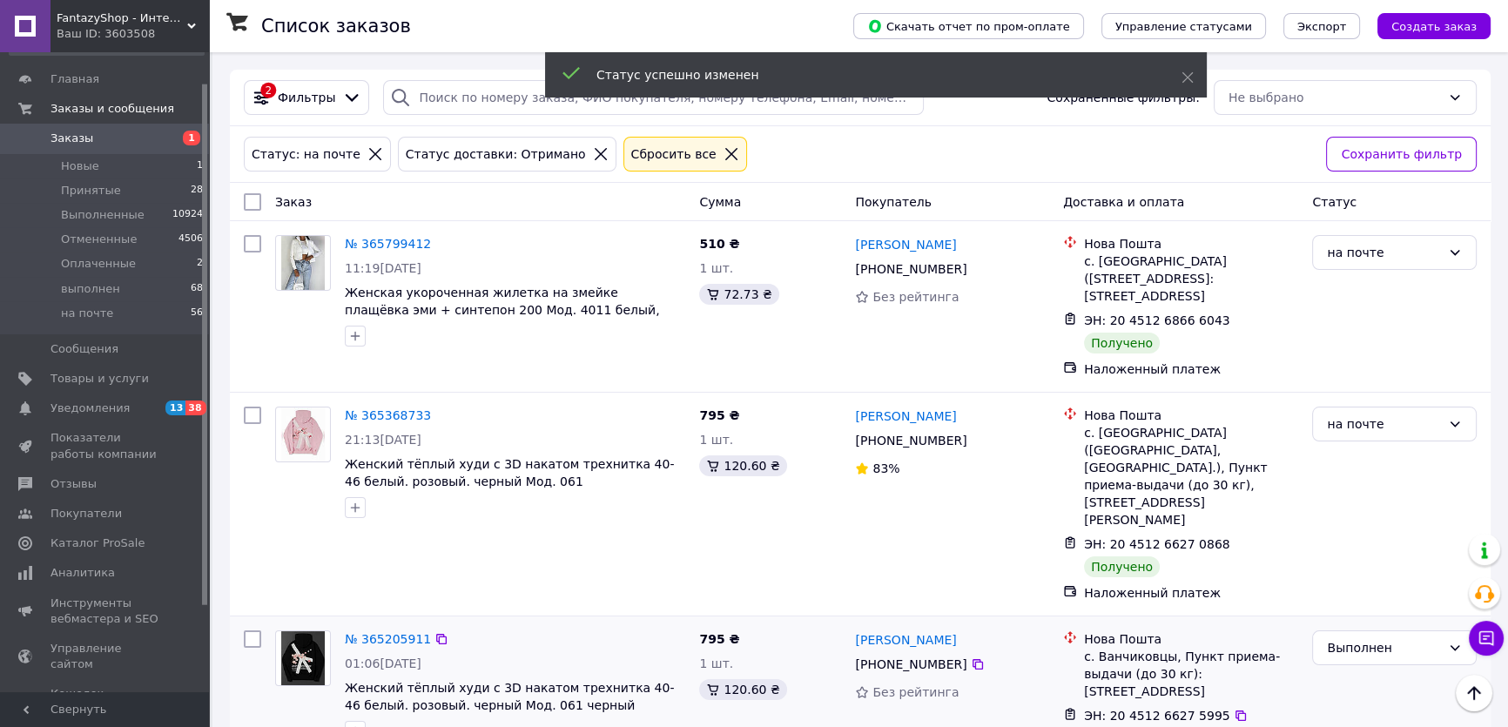
scroll to position [0, 0]
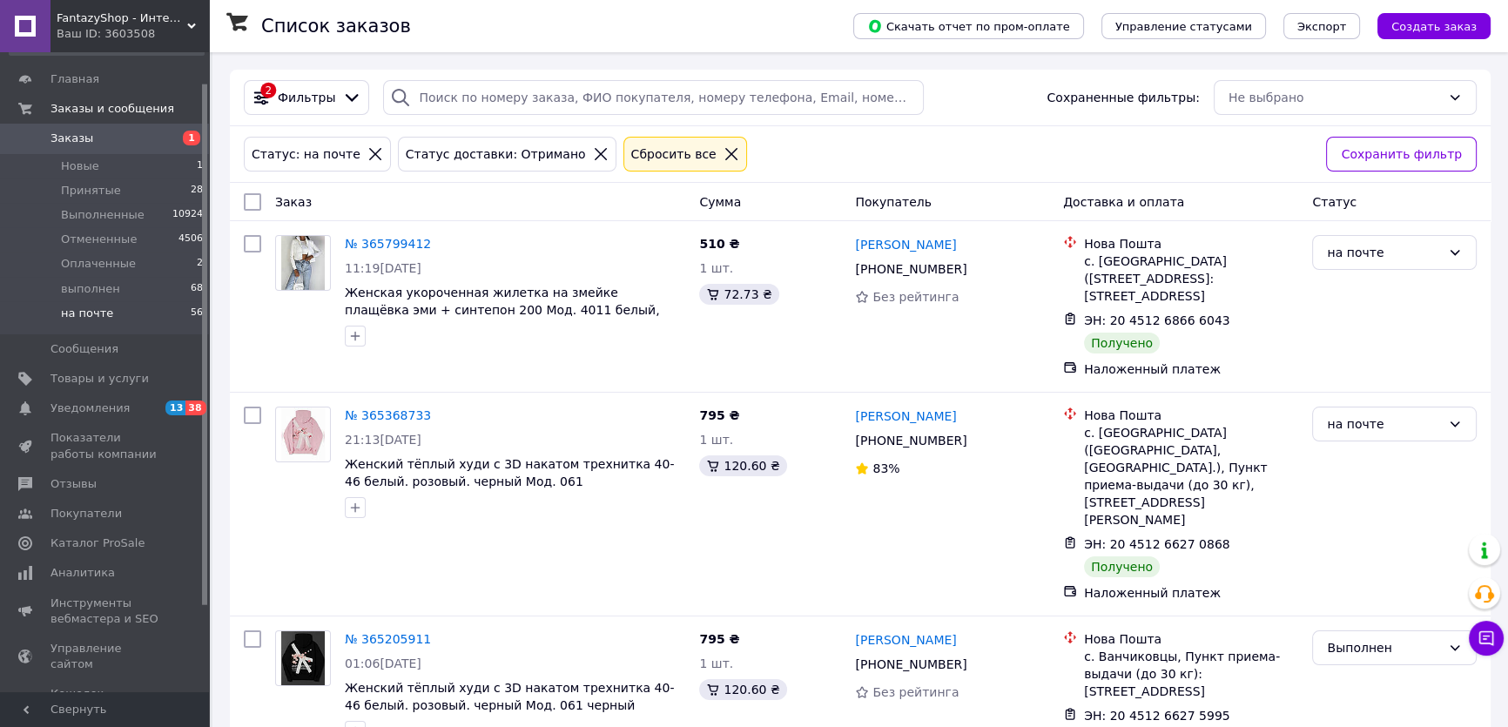
click at [86, 308] on span "на почте" at bounding box center [87, 314] width 52 height 16
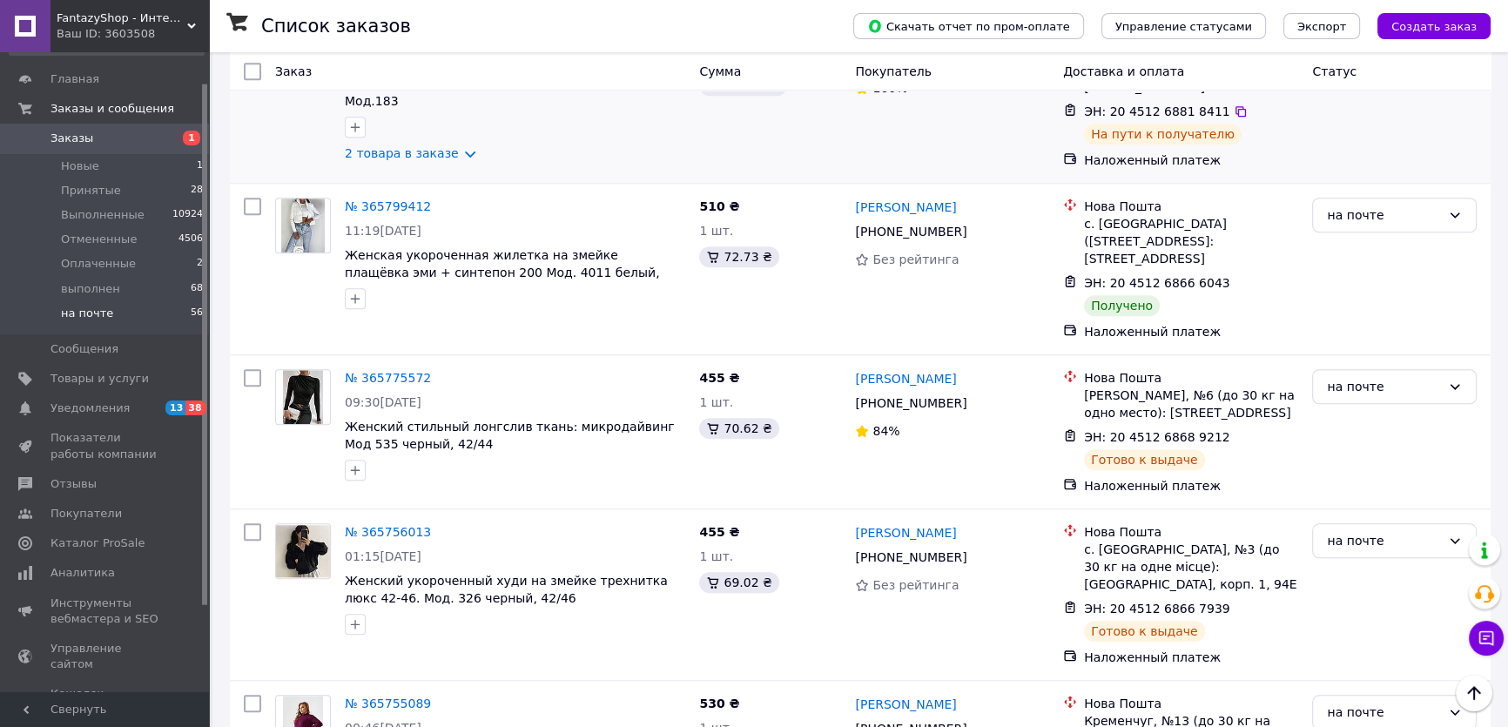
scroll to position [1820, 0]
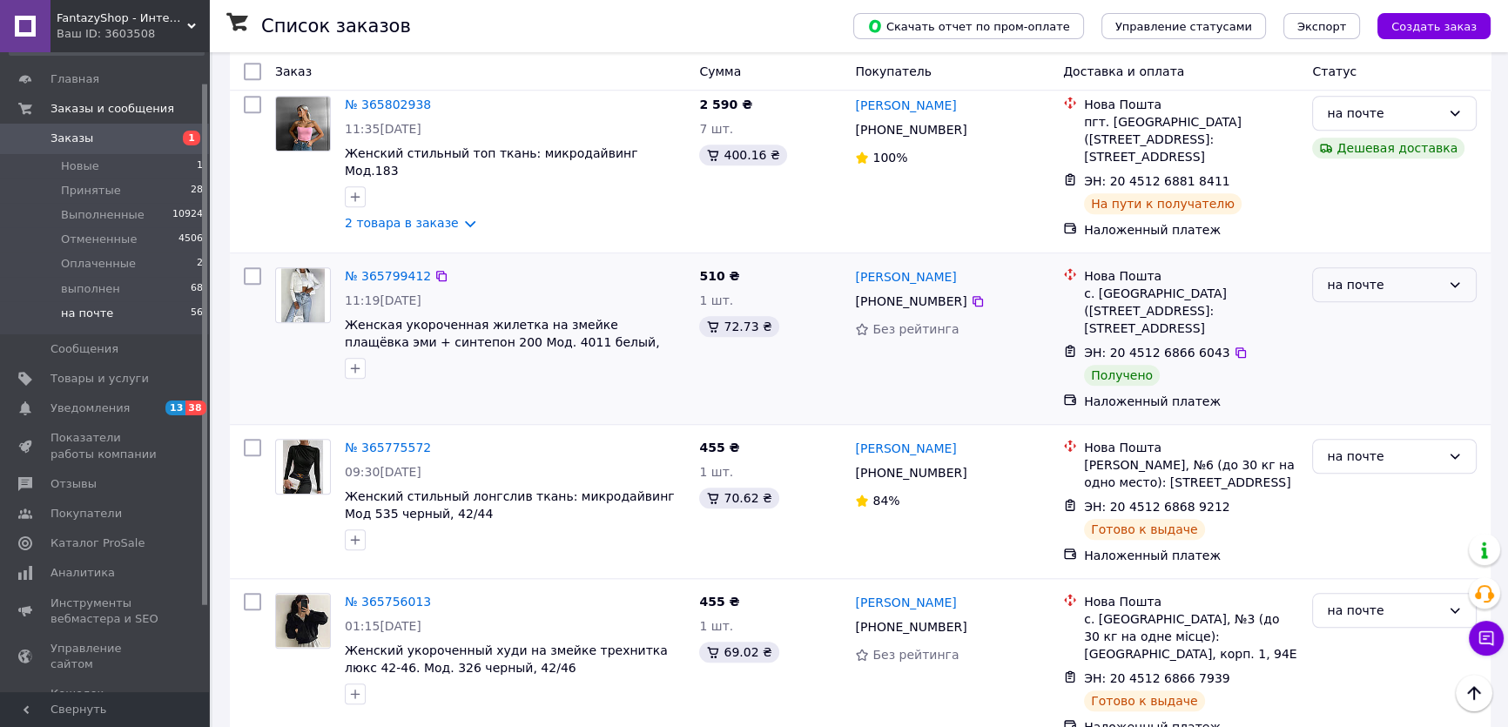
click at [1457, 278] on icon at bounding box center [1455, 285] width 14 height 14
click at [1368, 246] on li "Выполнен" at bounding box center [1394, 247] width 163 height 31
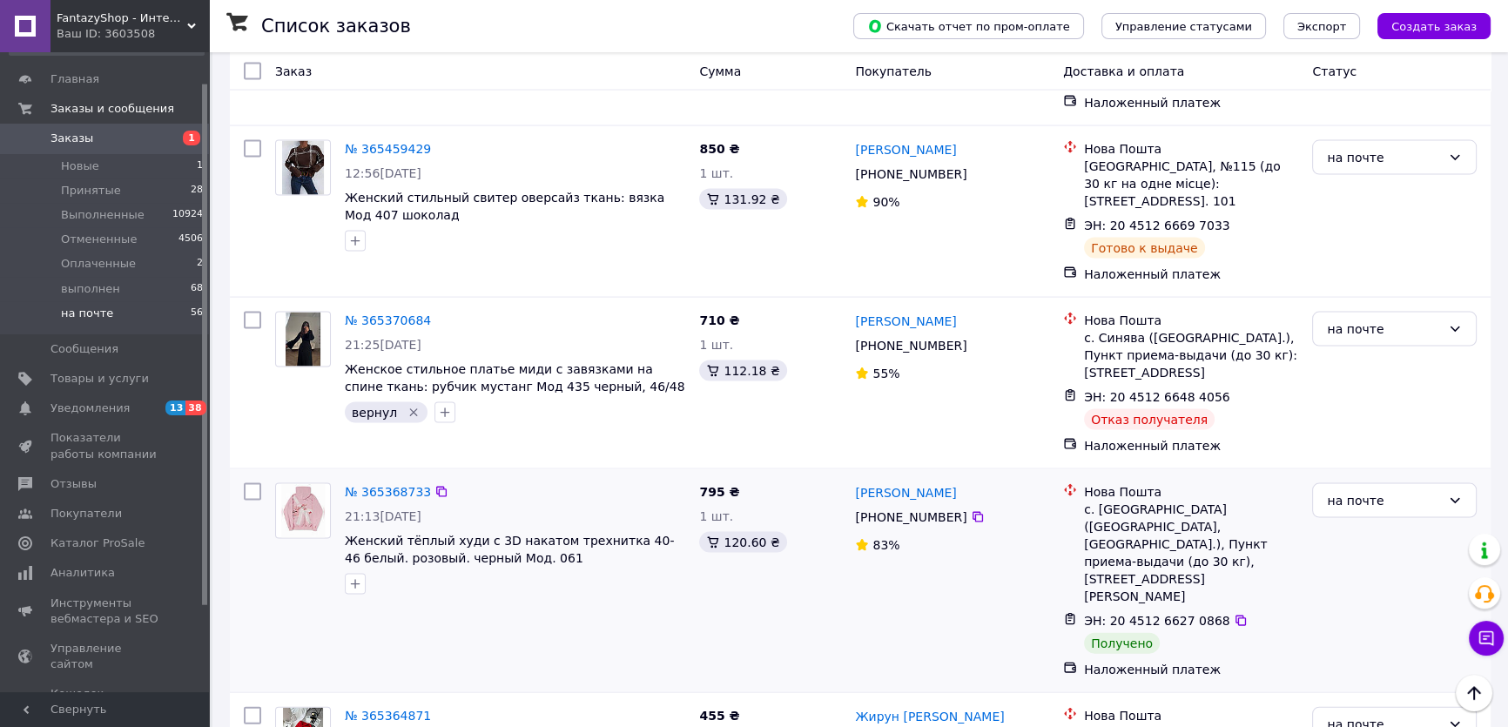
scroll to position [4591, 0]
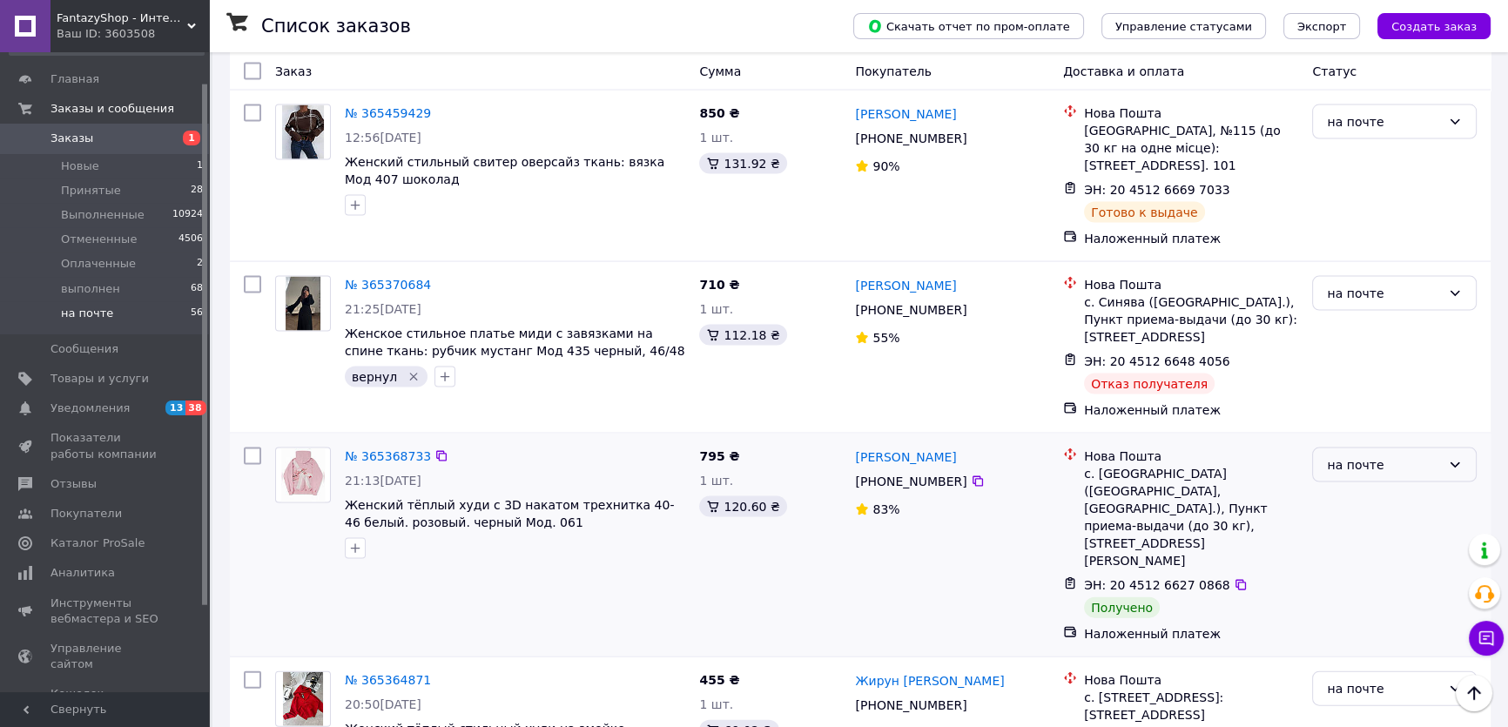
click at [1455, 458] on icon at bounding box center [1455, 465] width 14 height 14
drag, startPoint x: 1352, startPoint y: 323, endPoint x: 1324, endPoint y: 317, distance: 29.4
click at [1353, 323] on li "Выполнен" at bounding box center [1394, 320] width 163 height 31
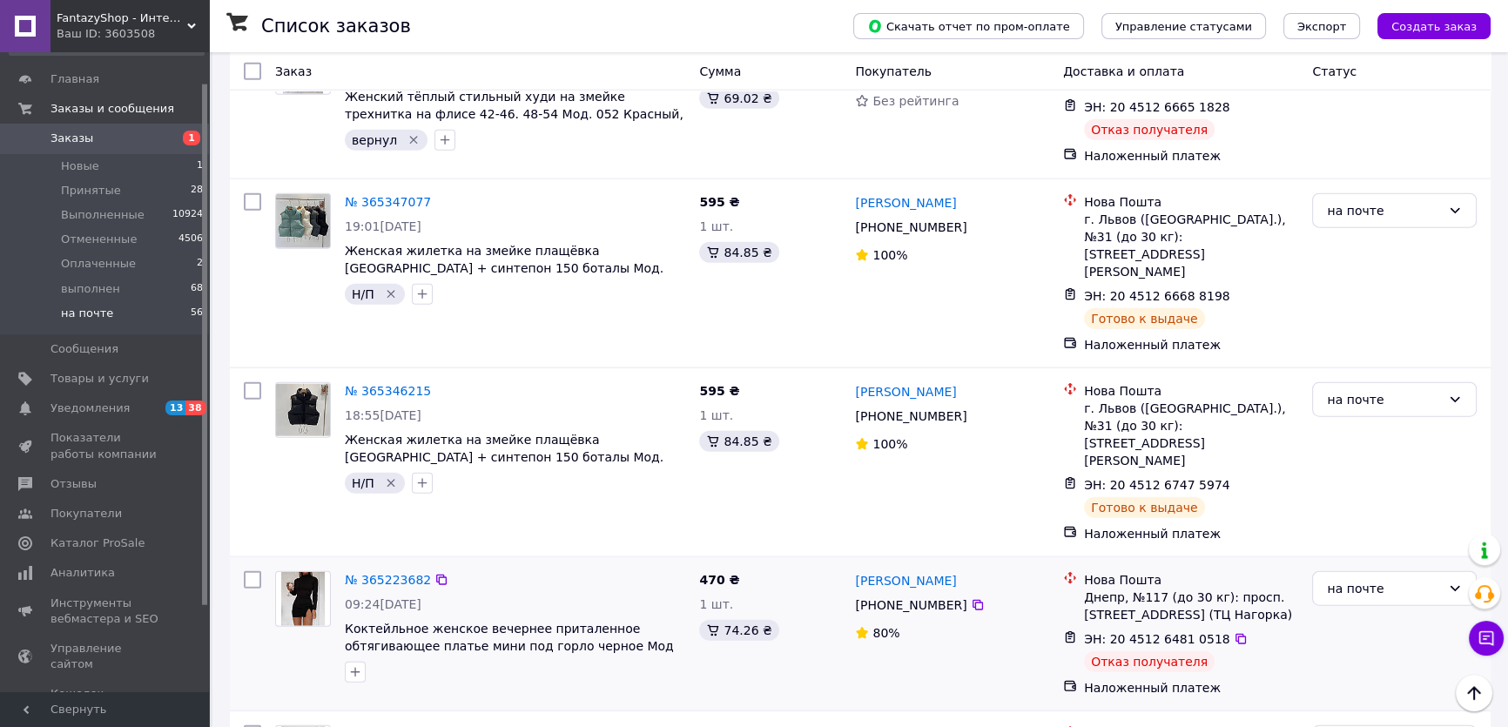
scroll to position [5195, 0]
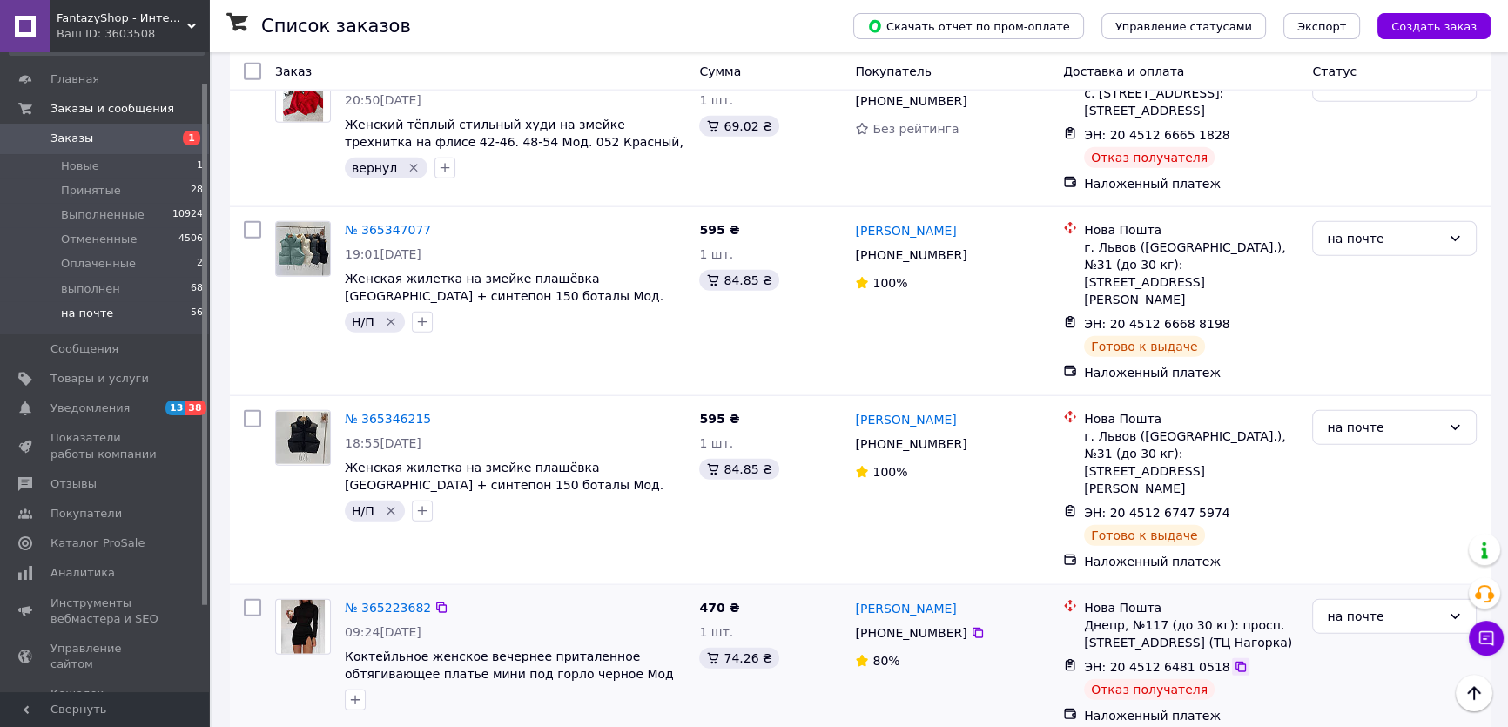
click at [1236, 662] on icon at bounding box center [1241, 667] width 10 height 10
click at [891, 600] on link "[PERSON_NAME]" at bounding box center [905, 608] width 101 height 17
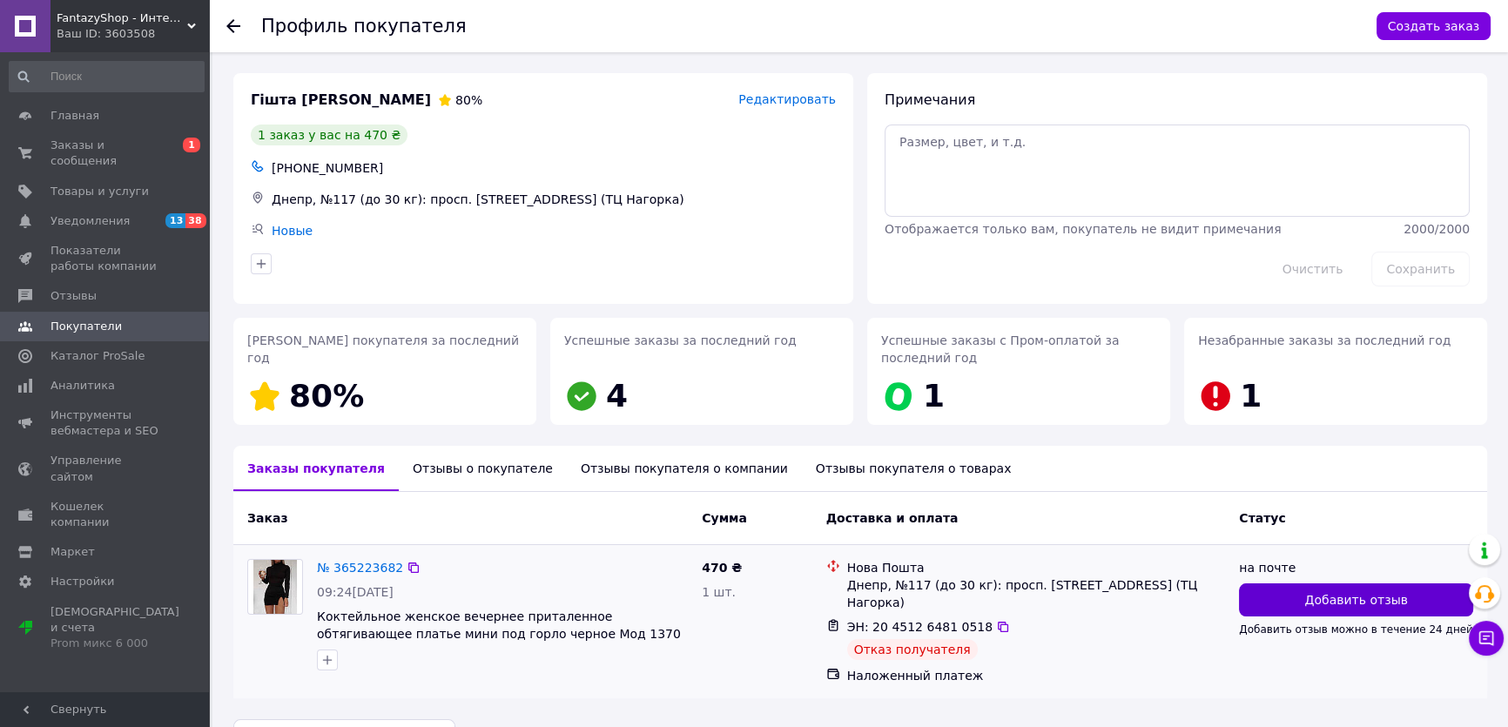
click at [1362, 597] on span "Добавить отзыв" at bounding box center [1356, 599] width 103 height 17
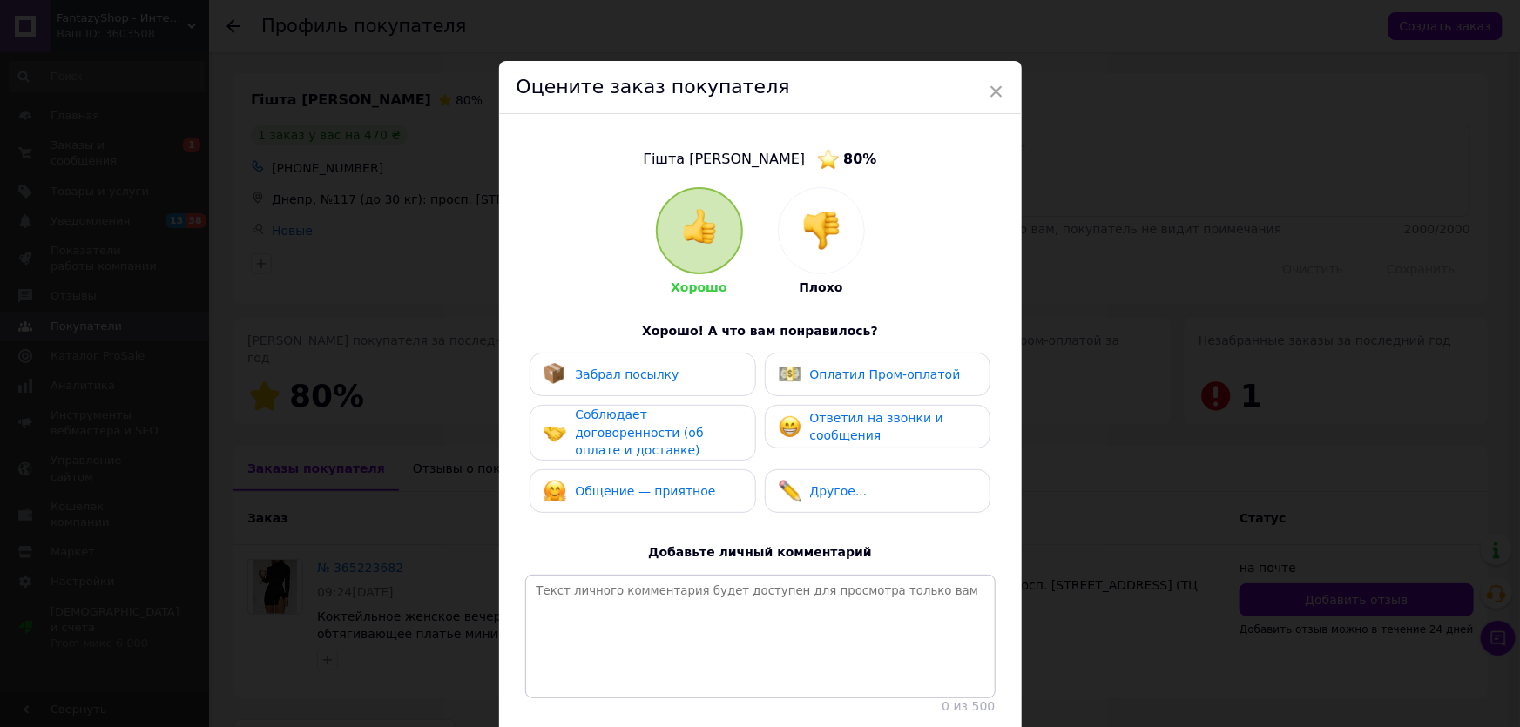
click at [817, 228] on img at bounding box center [821, 231] width 38 height 38
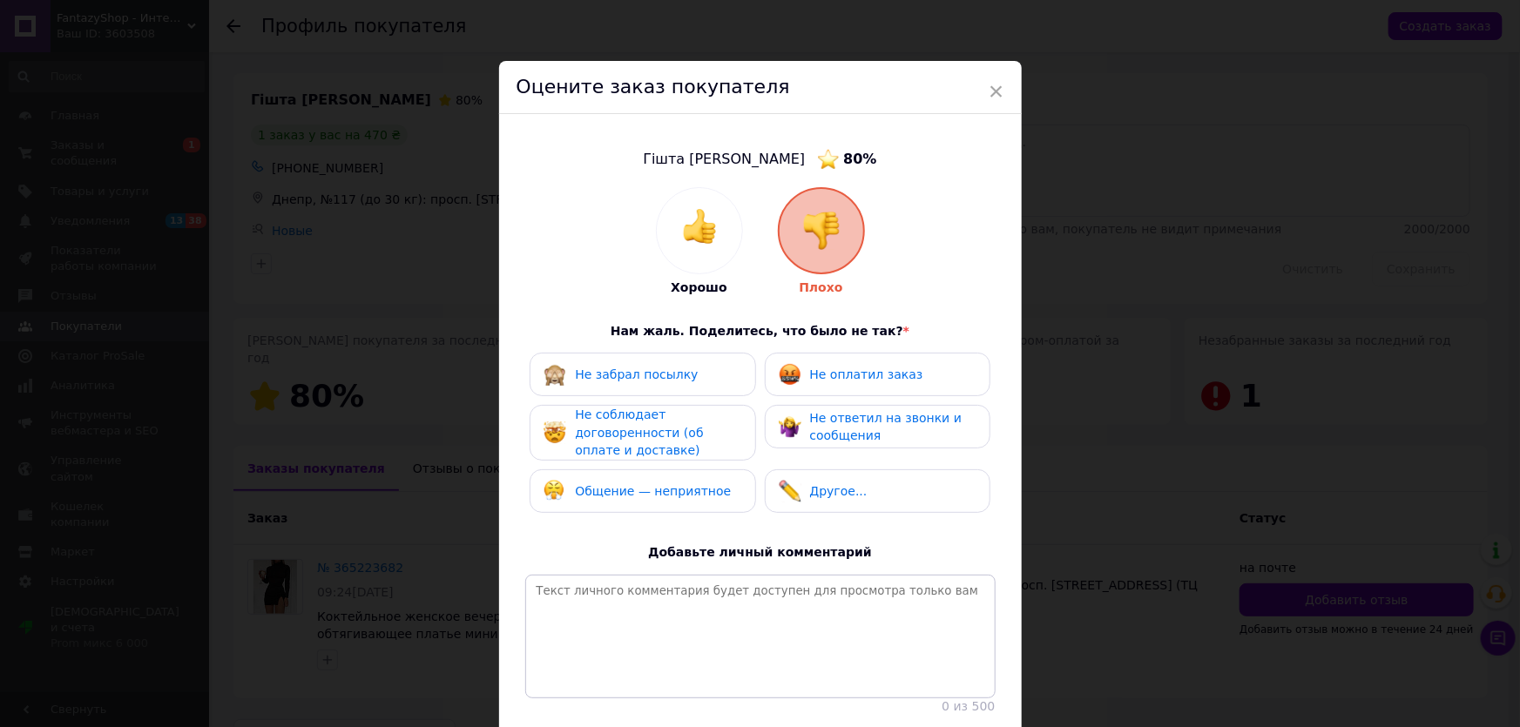
drag, startPoint x: 662, startPoint y: 386, endPoint x: 696, endPoint y: 387, distance: 34.0
click at [662, 387] on div "Не забрал посылку" at bounding box center [642, 375] width 226 height 44
click at [866, 384] on div "Не оплатил заказ" at bounding box center [851, 374] width 145 height 23
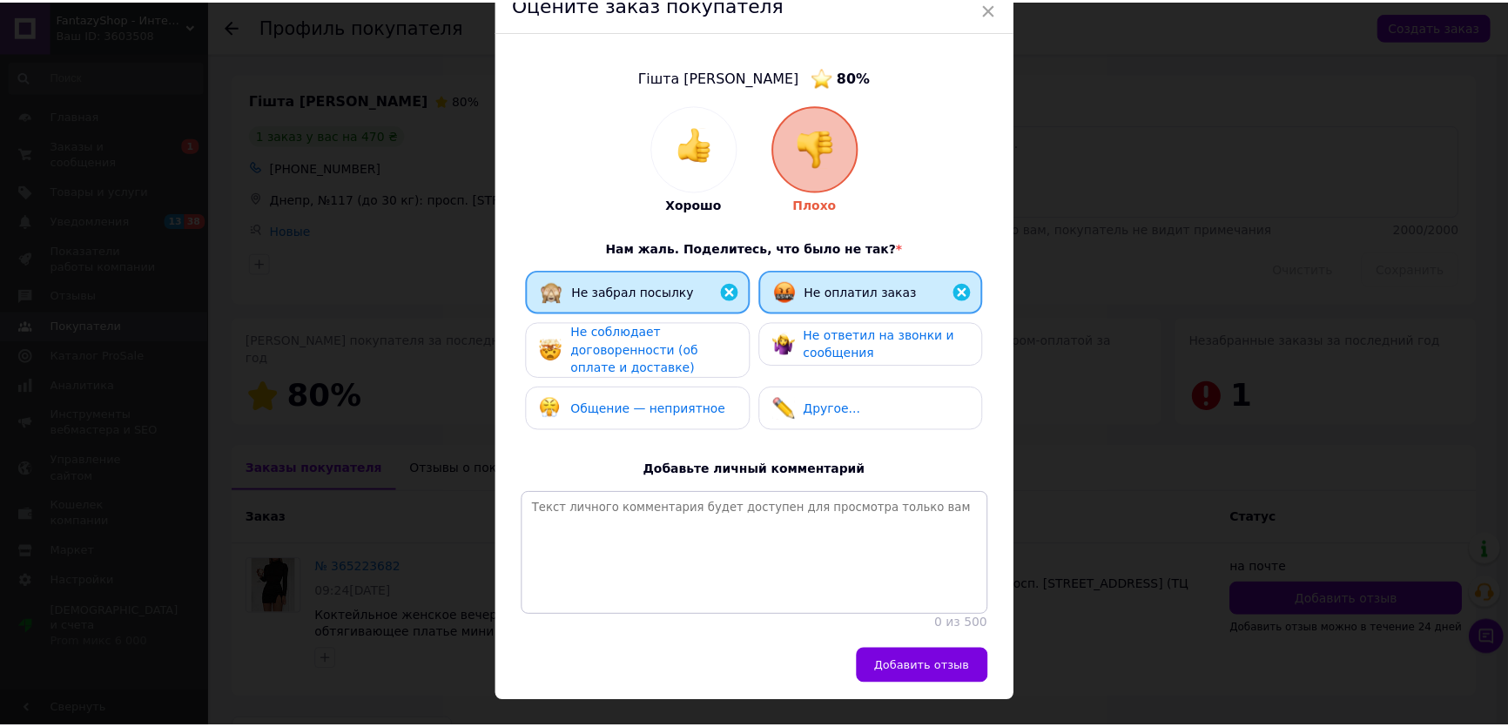
scroll to position [138, 0]
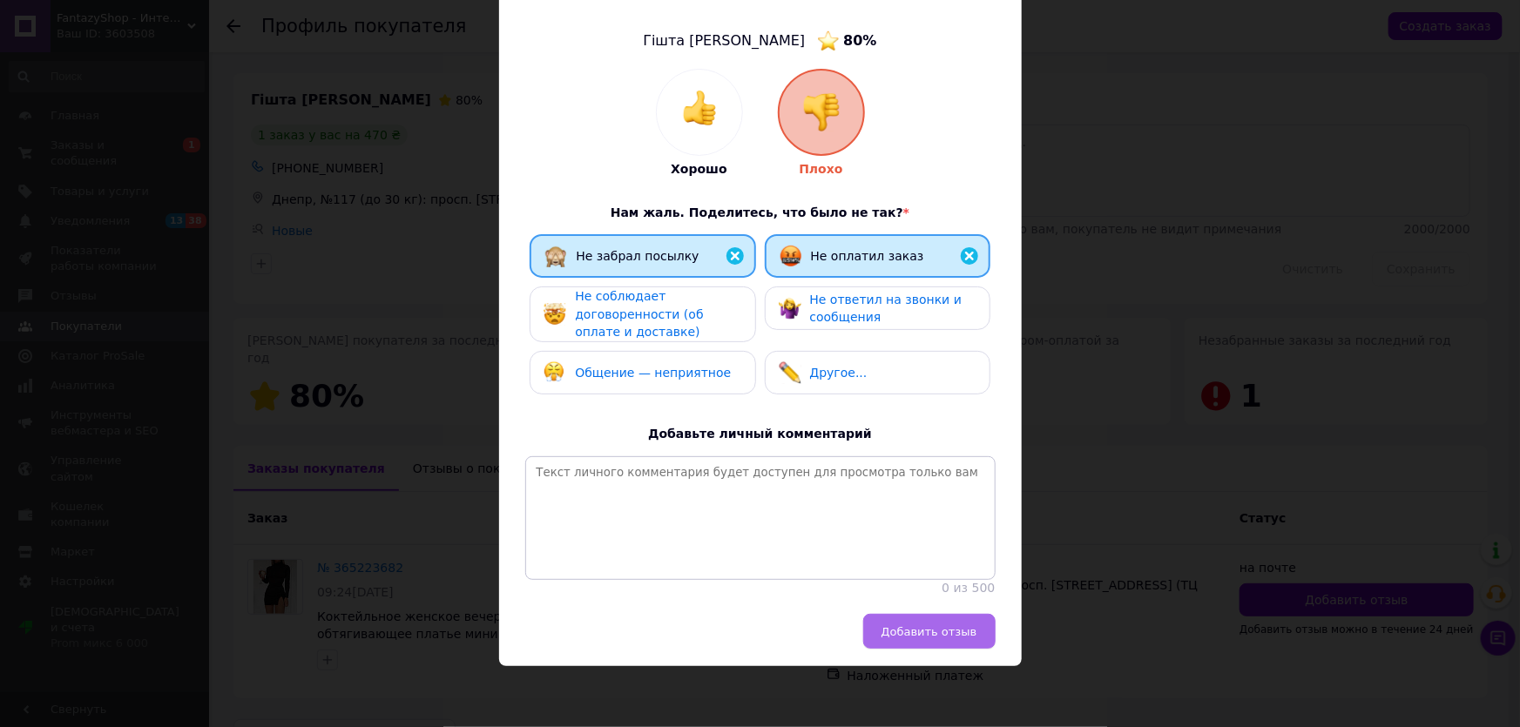
click at [936, 631] on span "Добавить отзыв" at bounding box center [929, 631] width 96 height 13
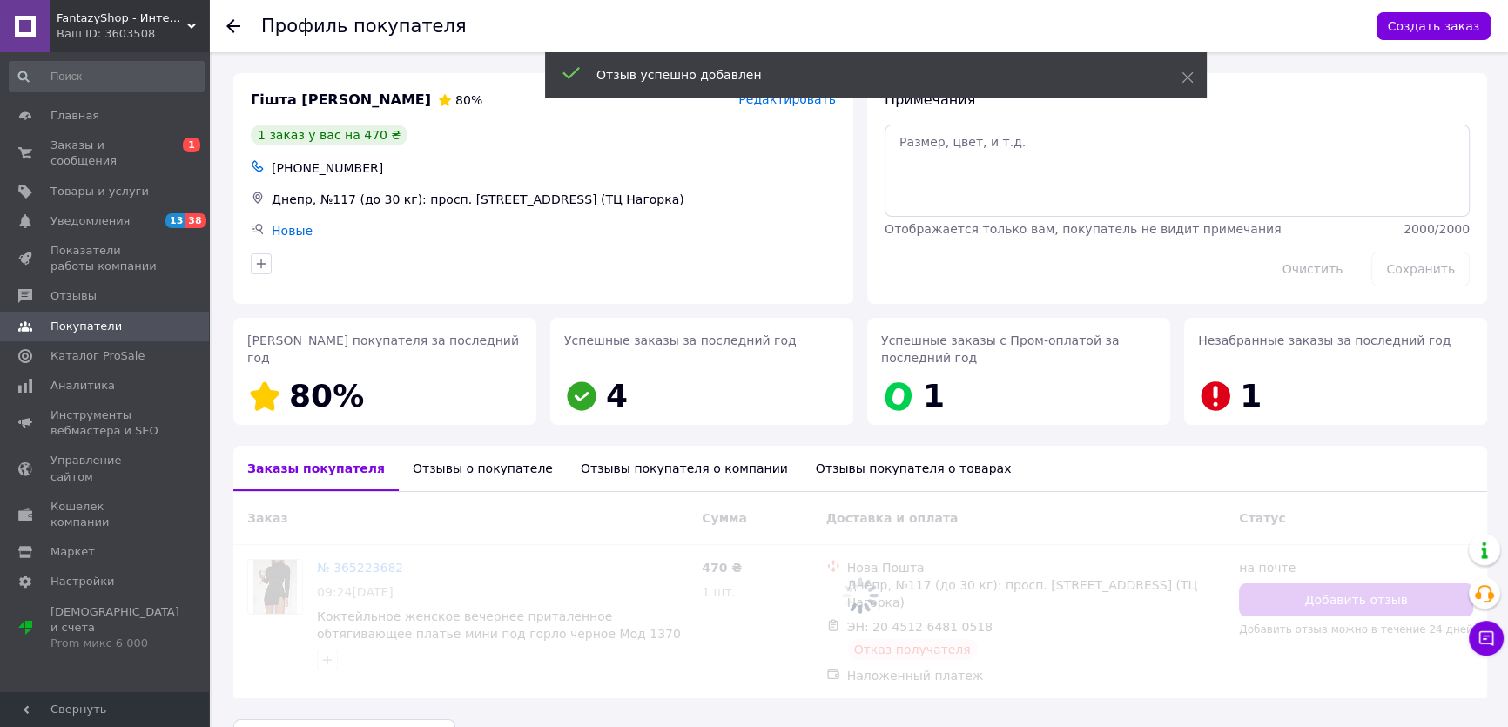
scroll to position [33, 0]
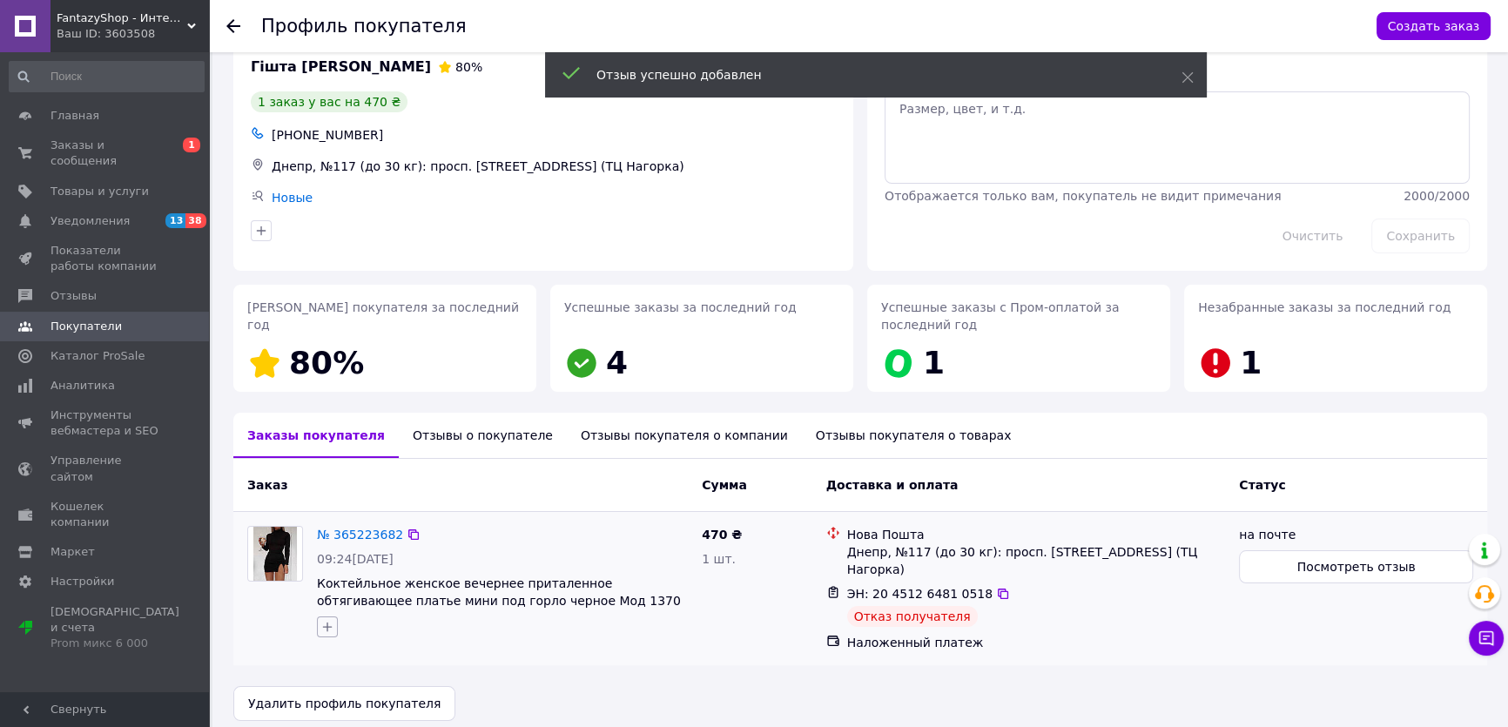
click at [330, 631] on icon "button" at bounding box center [327, 627] width 14 height 14
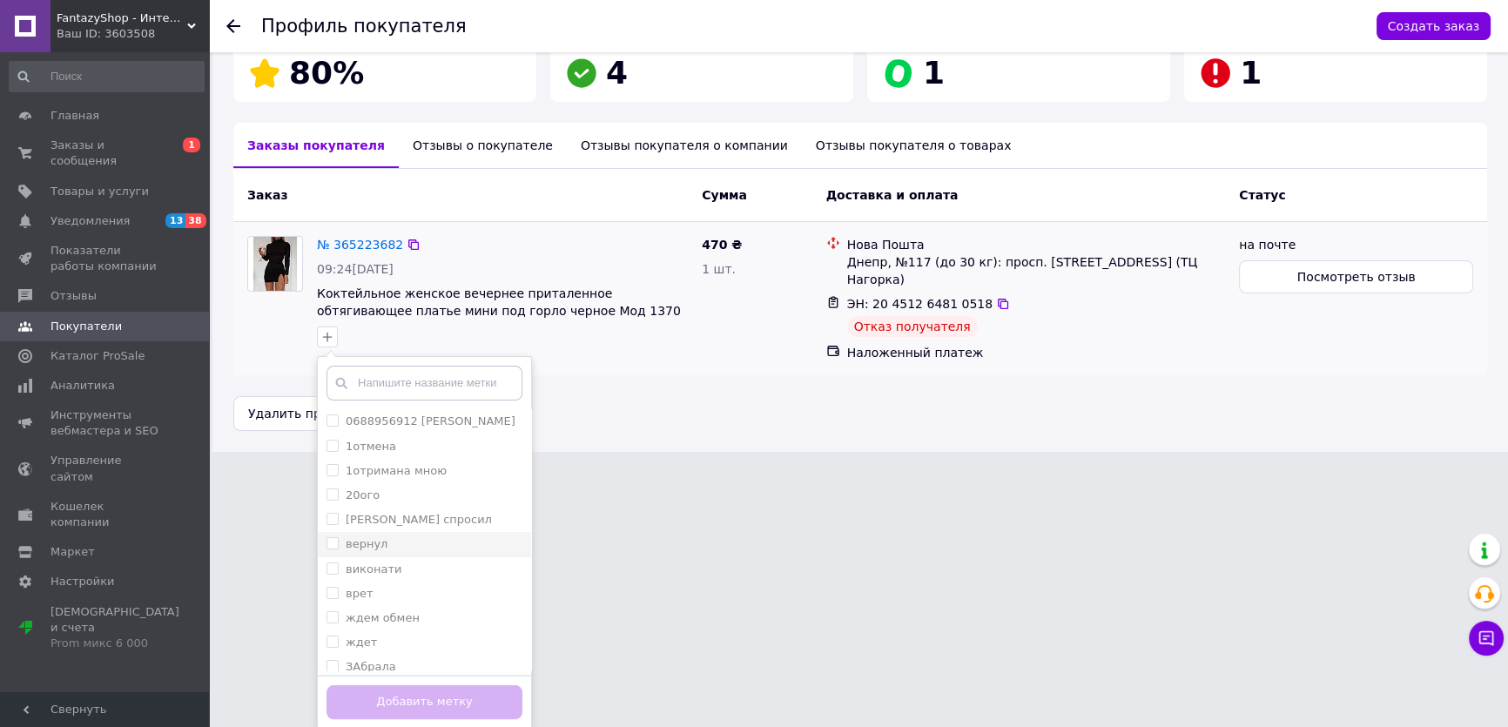
click at [363, 551] on li "вернул" at bounding box center [424, 544] width 213 height 24
checkbox input "true"
drag, startPoint x: 431, startPoint y: 696, endPoint x: 477, endPoint y: 687, distance: 47.0
click at [438, 695] on button "Добавить метку" at bounding box center [425, 702] width 196 height 34
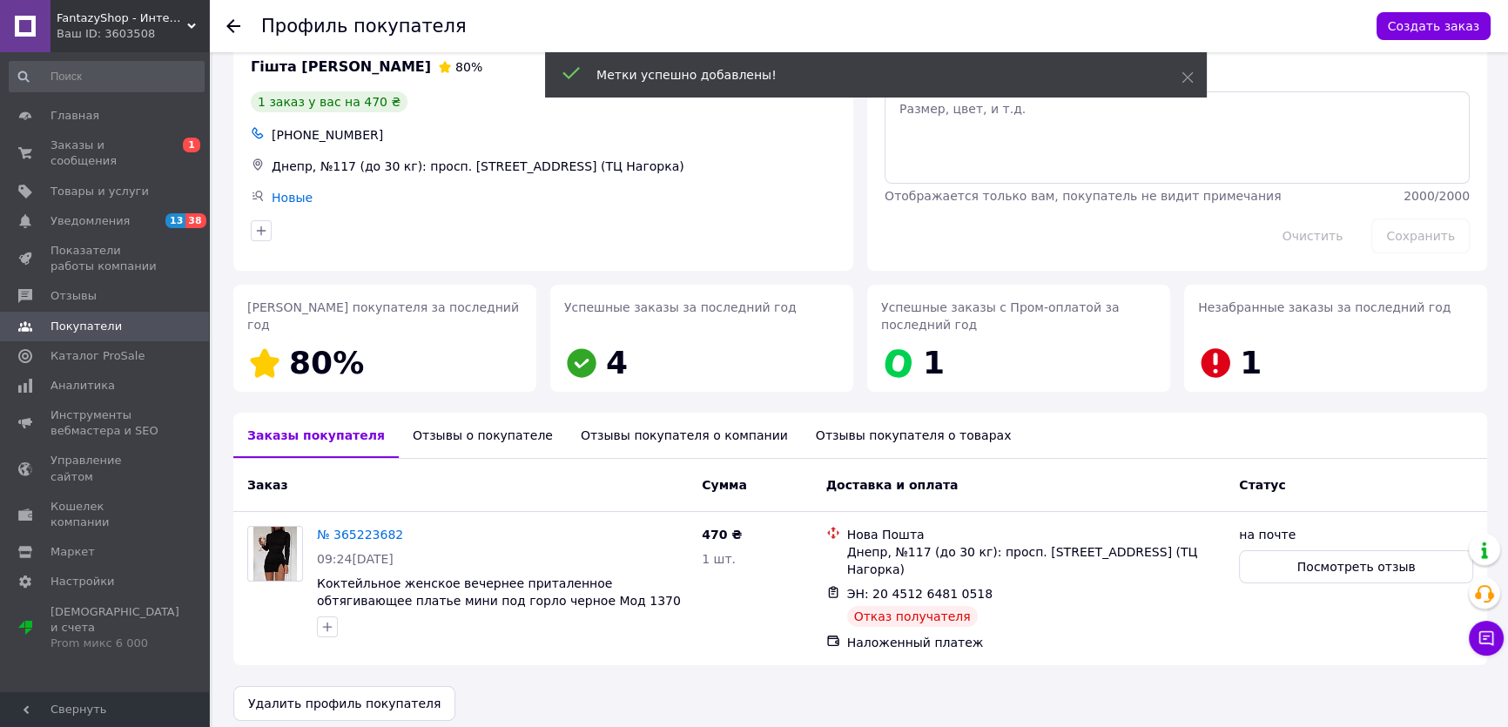
click at [233, 24] on icon at bounding box center [233, 26] width 14 height 14
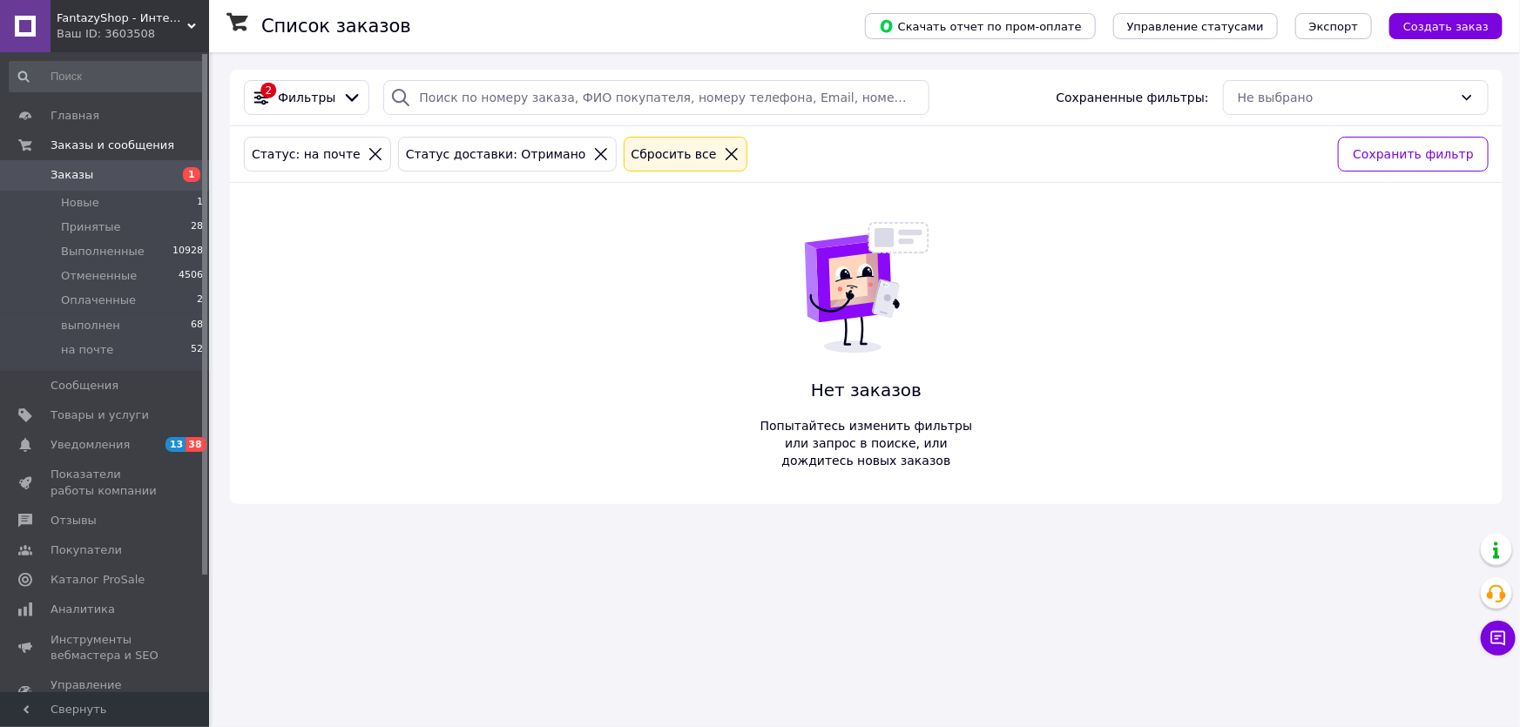
click at [593, 152] on icon at bounding box center [601, 154] width 16 height 16
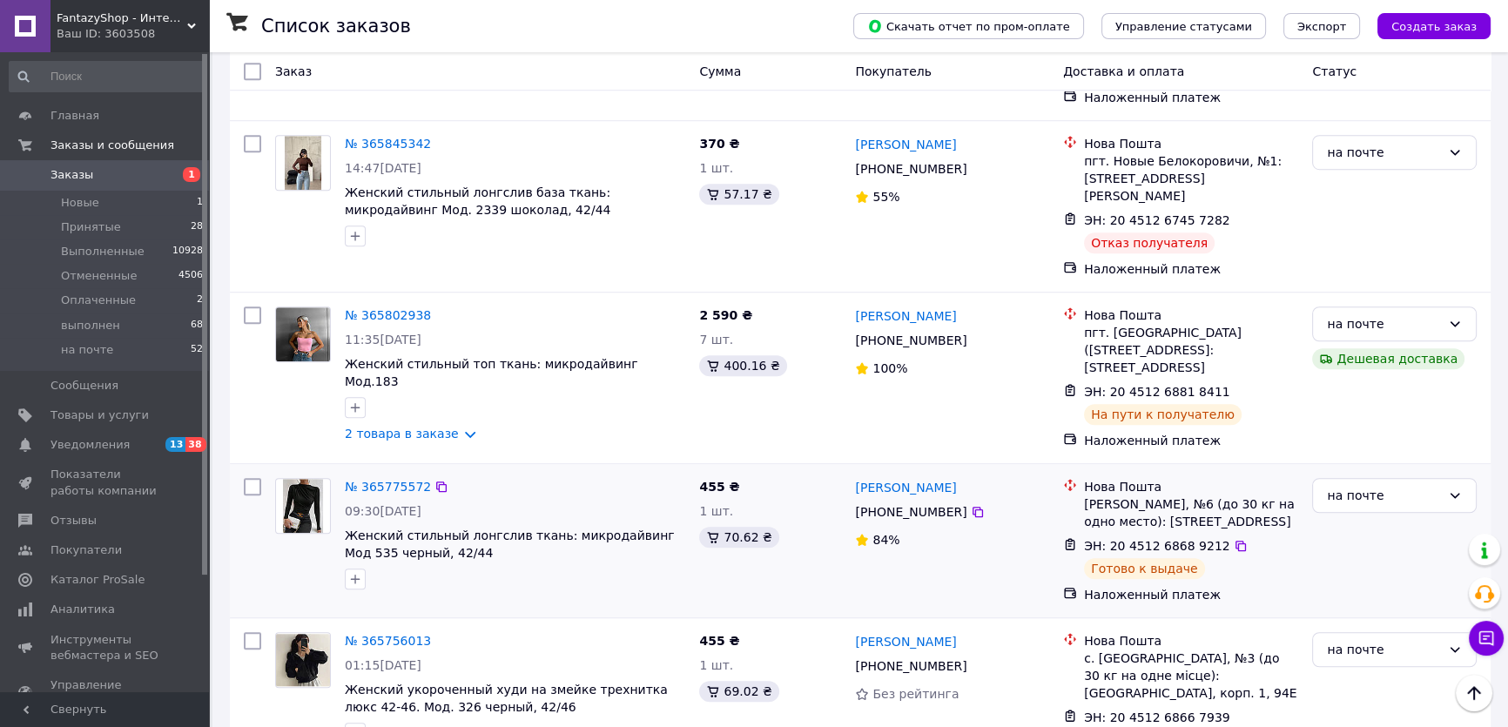
scroll to position [1742, 0]
